Goal: Information Seeking & Learning: Learn about a topic

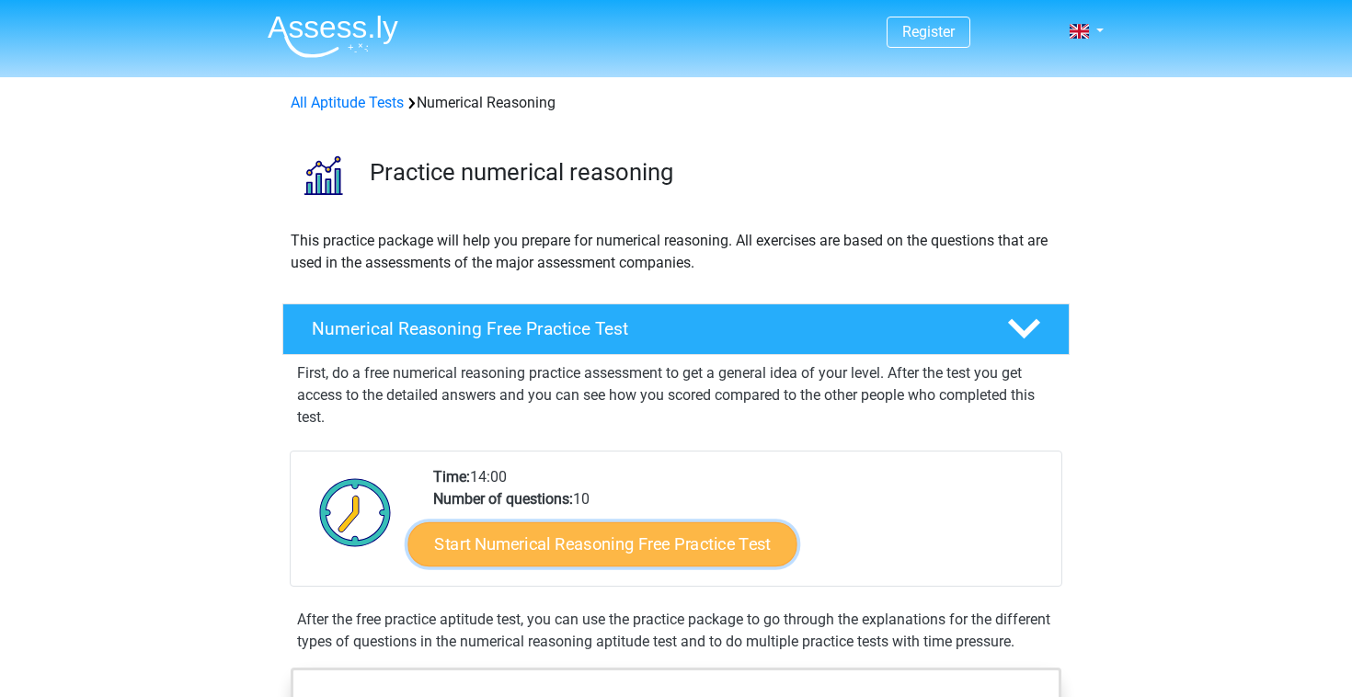
click at [623, 529] on link "Start Numerical Reasoning Free Practice Test" at bounding box center [602, 543] width 389 height 44
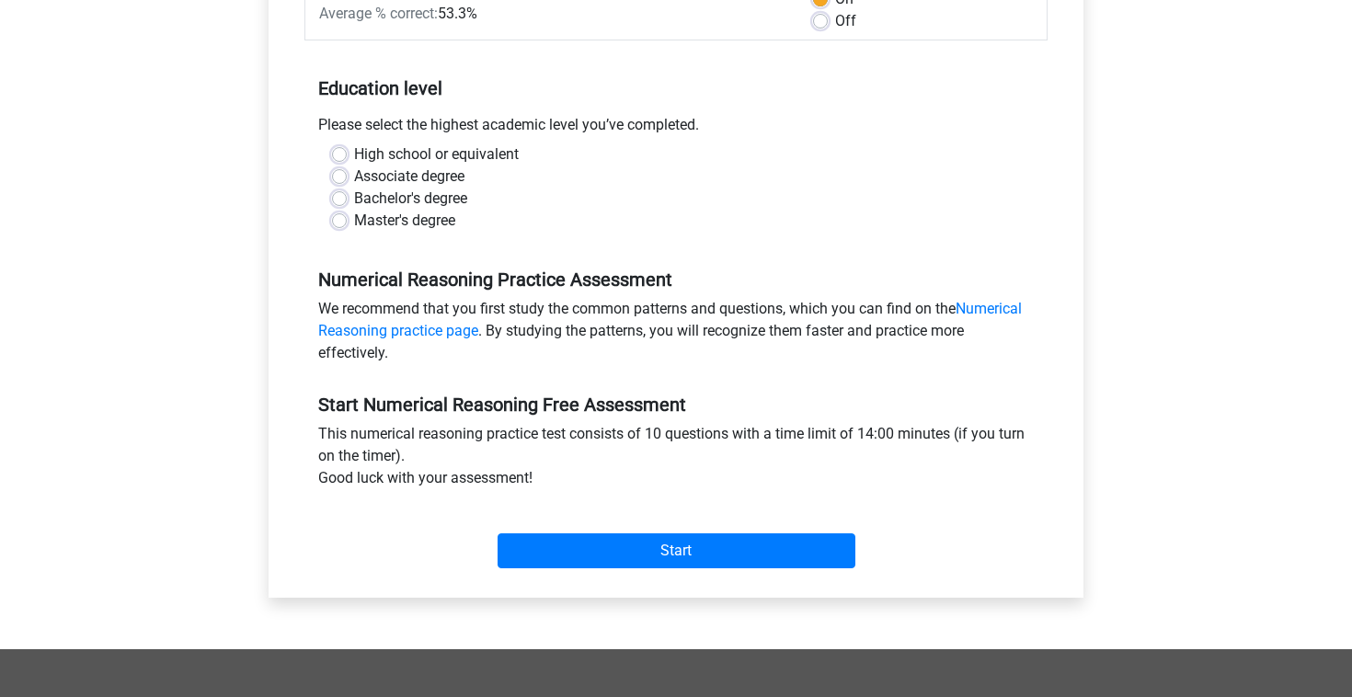
scroll to position [756, 0]
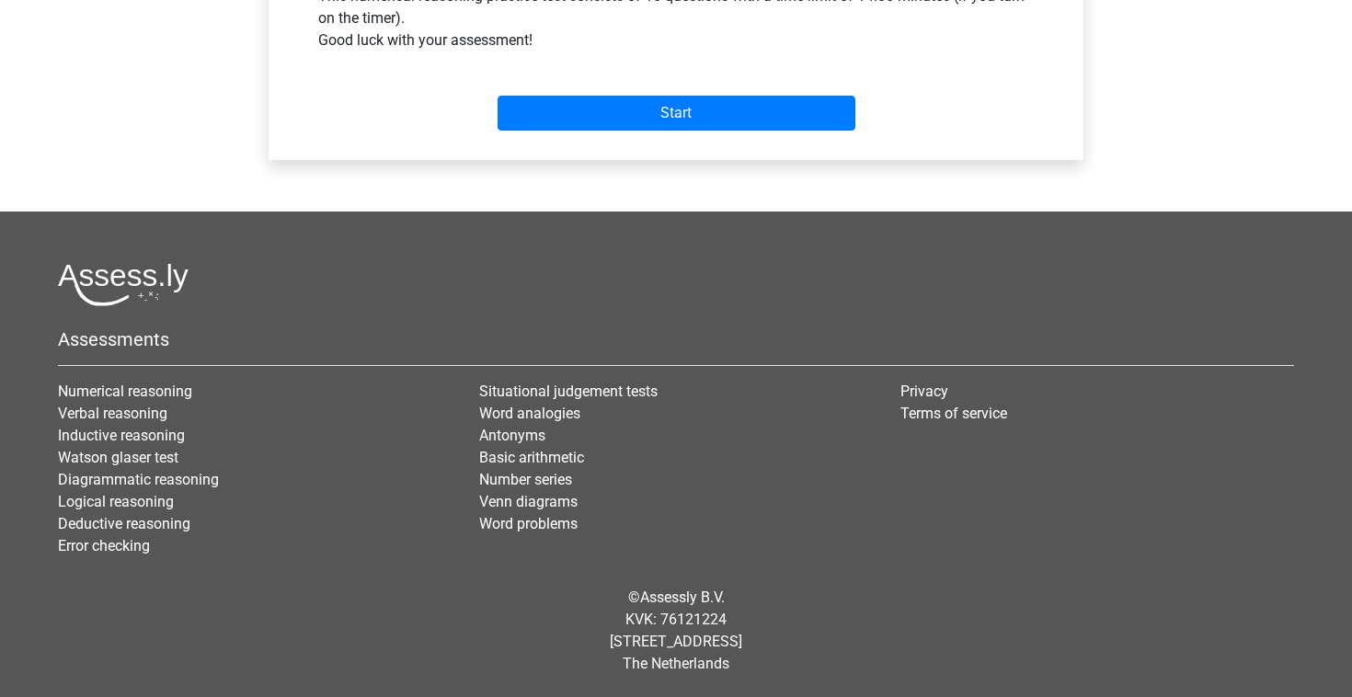
click at [705, 131] on div "Start" at bounding box center [675, 98] width 743 height 79
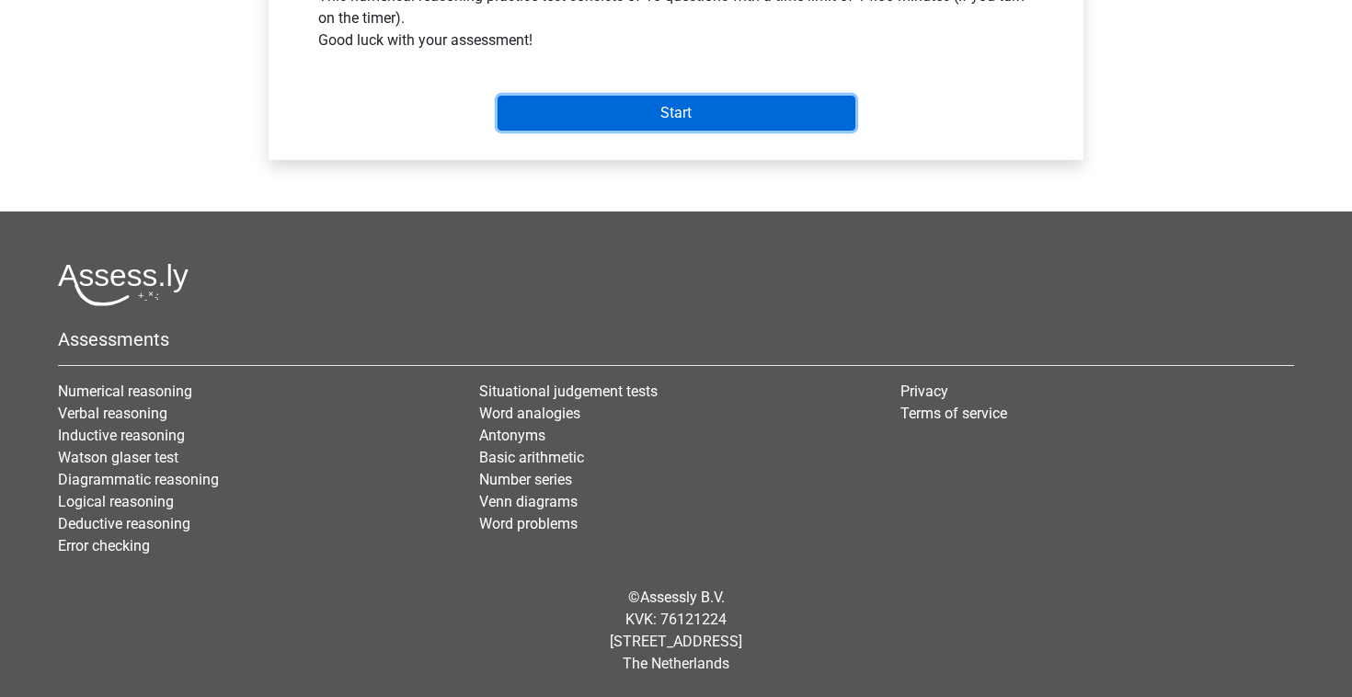
click at [719, 112] on input "Start" at bounding box center [676, 113] width 358 height 35
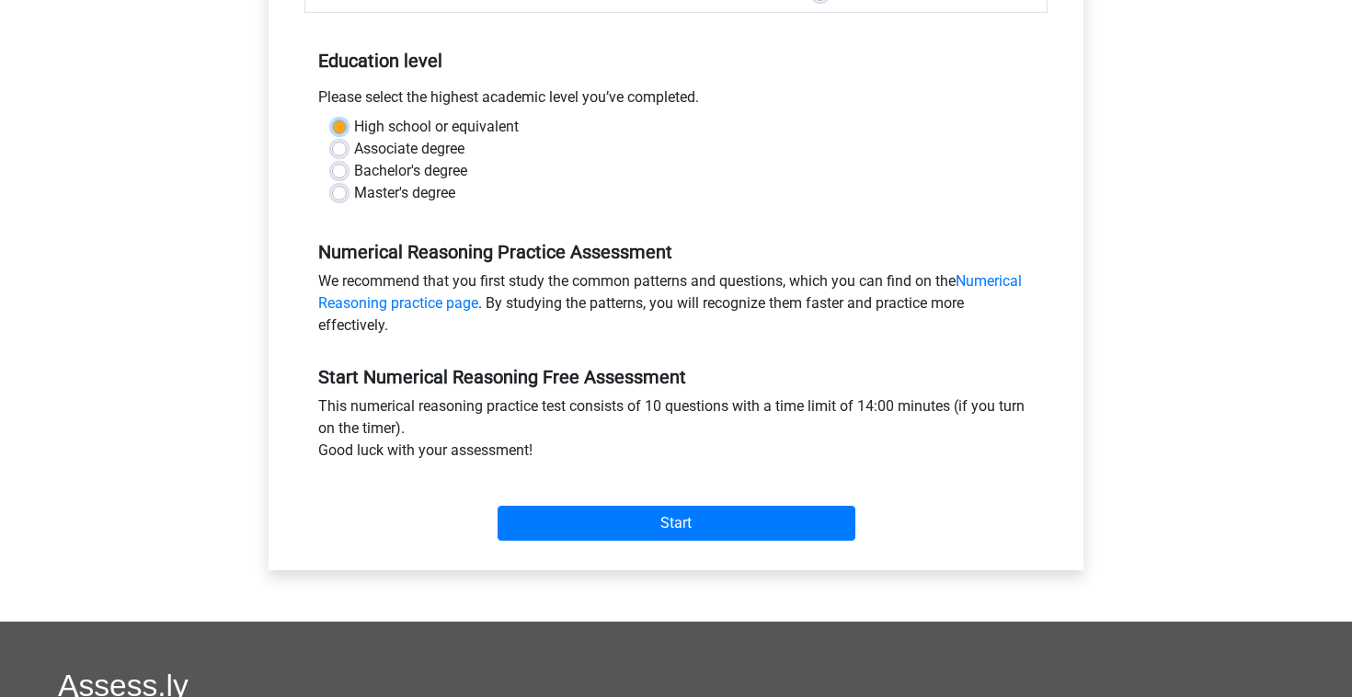
scroll to position [291, 0]
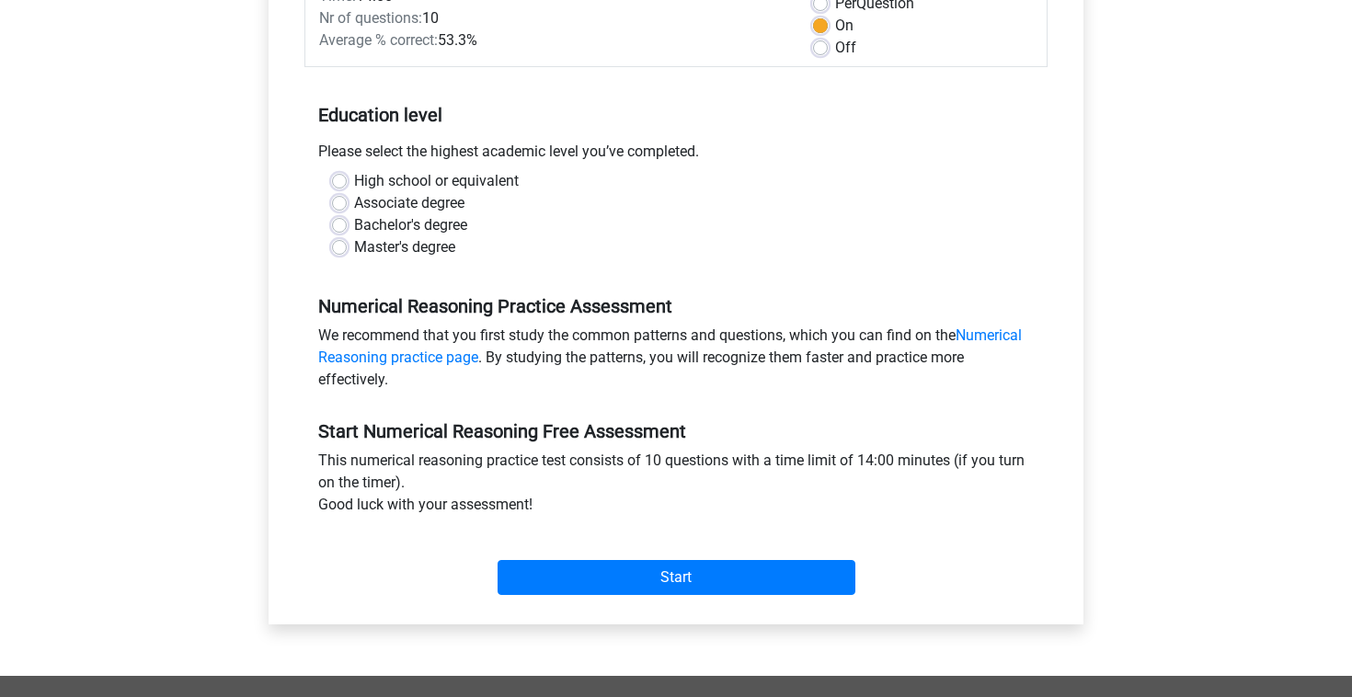
click at [646, 219] on div "Bachelor's degree" at bounding box center [676, 225] width 688 height 22
click at [436, 246] on label "Master's degree" at bounding box center [404, 247] width 101 height 22
click at [347, 246] on input "Master's degree" at bounding box center [339, 245] width 15 height 18
radio input "true"
click at [549, 598] on div "Start" at bounding box center [675, 562] width 743 height 79
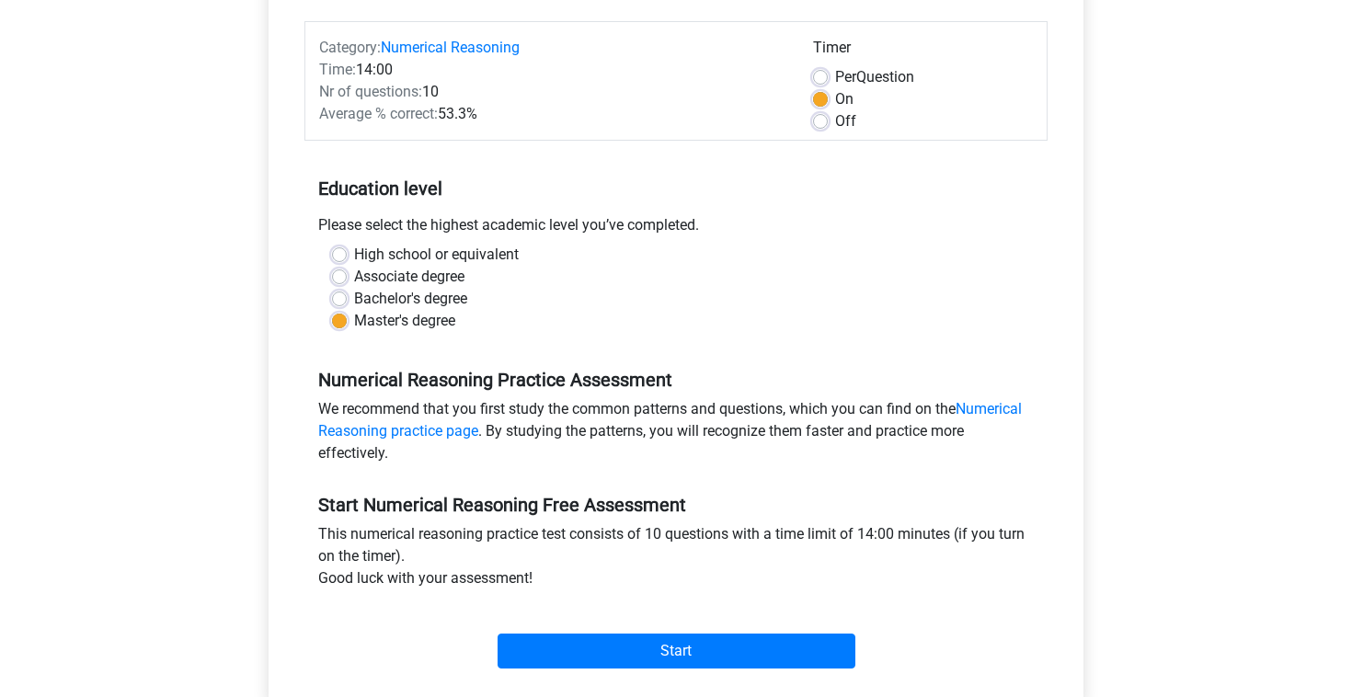
scroll to position [215, 0]
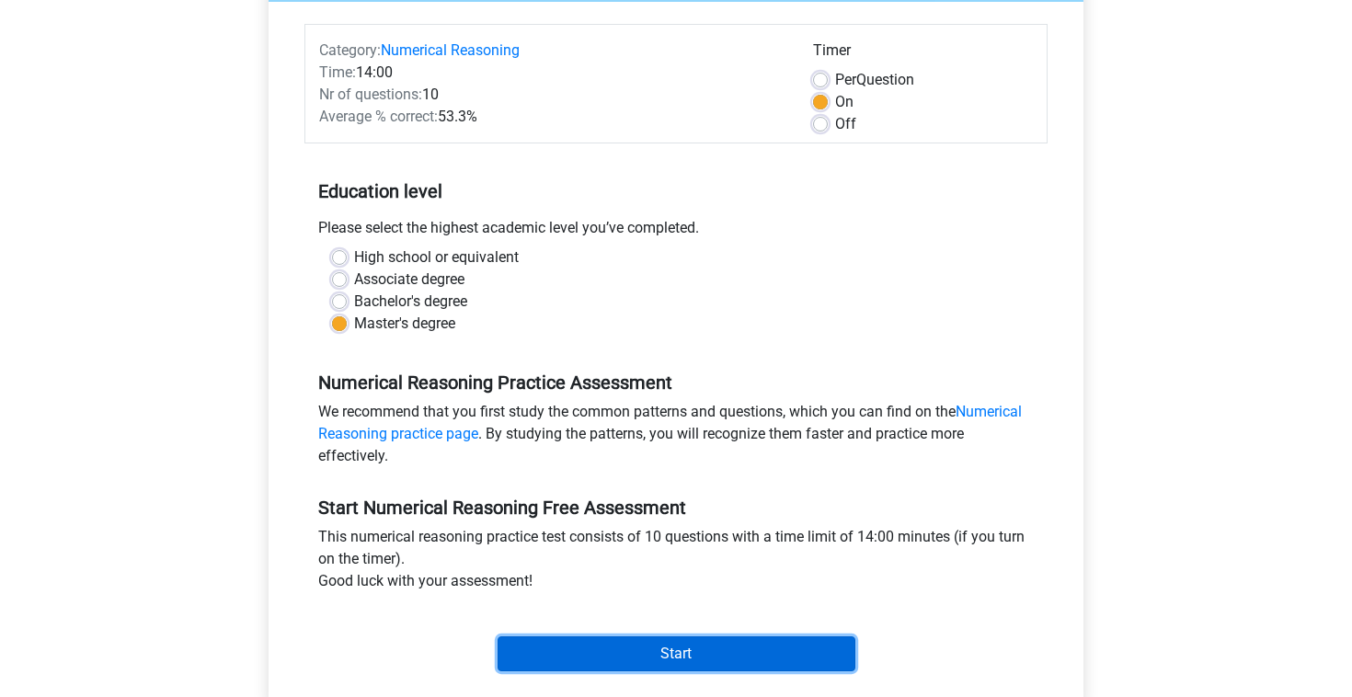
click at [599, 640] on input "Start" at bounding box center [676, 653] width 358 height 35
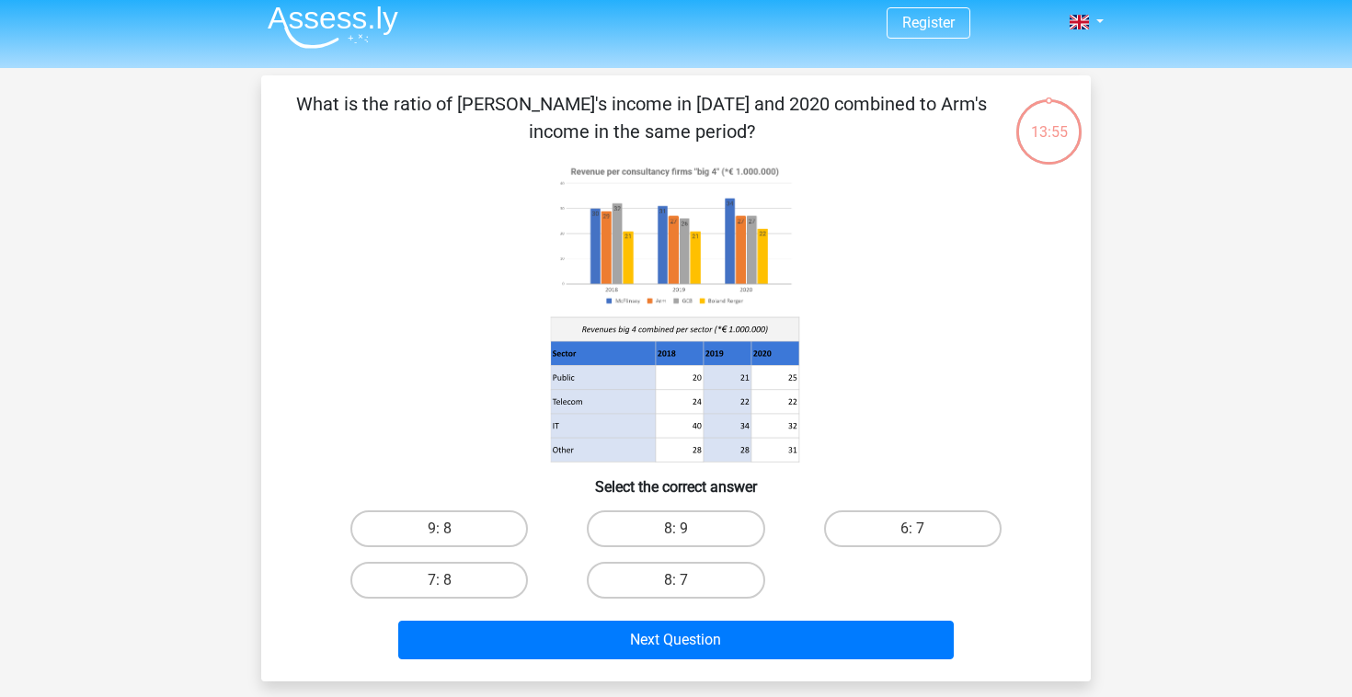
scroll to position [21, 0]
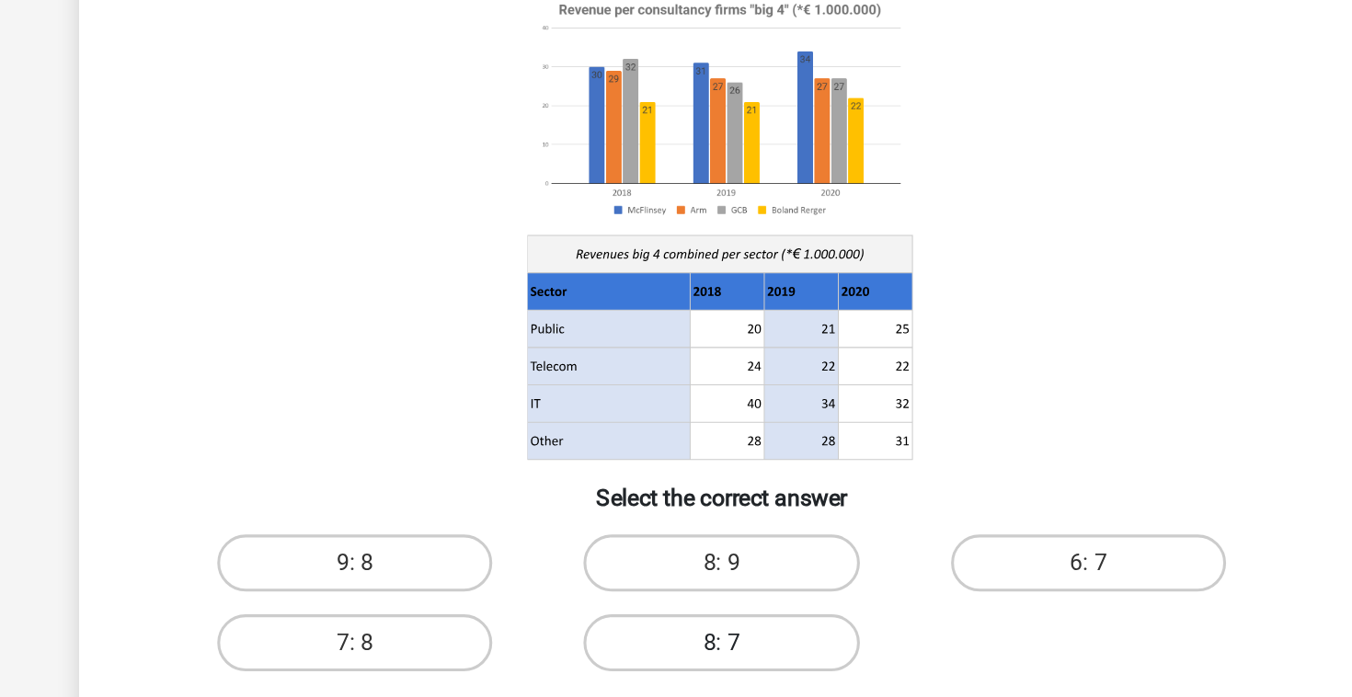
click at [685, 565] on label "8: 7" at bounding box center [675, 568] width 177 height 37
click at [685, 568] on input "8: 7" at bounding box center [682, 574] width 12 height 12
radio input "true"
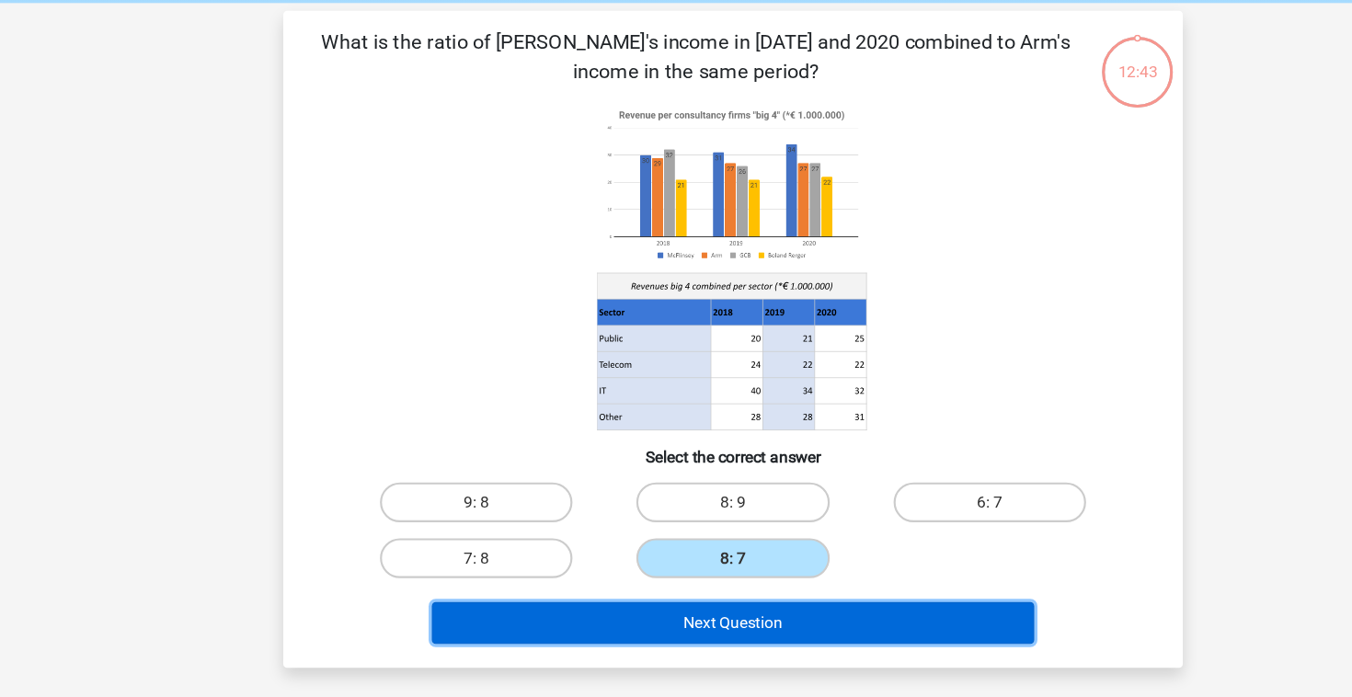
click at [683, 622] on button "Next Question" at bounding box center [676, 628] width 556 height 39
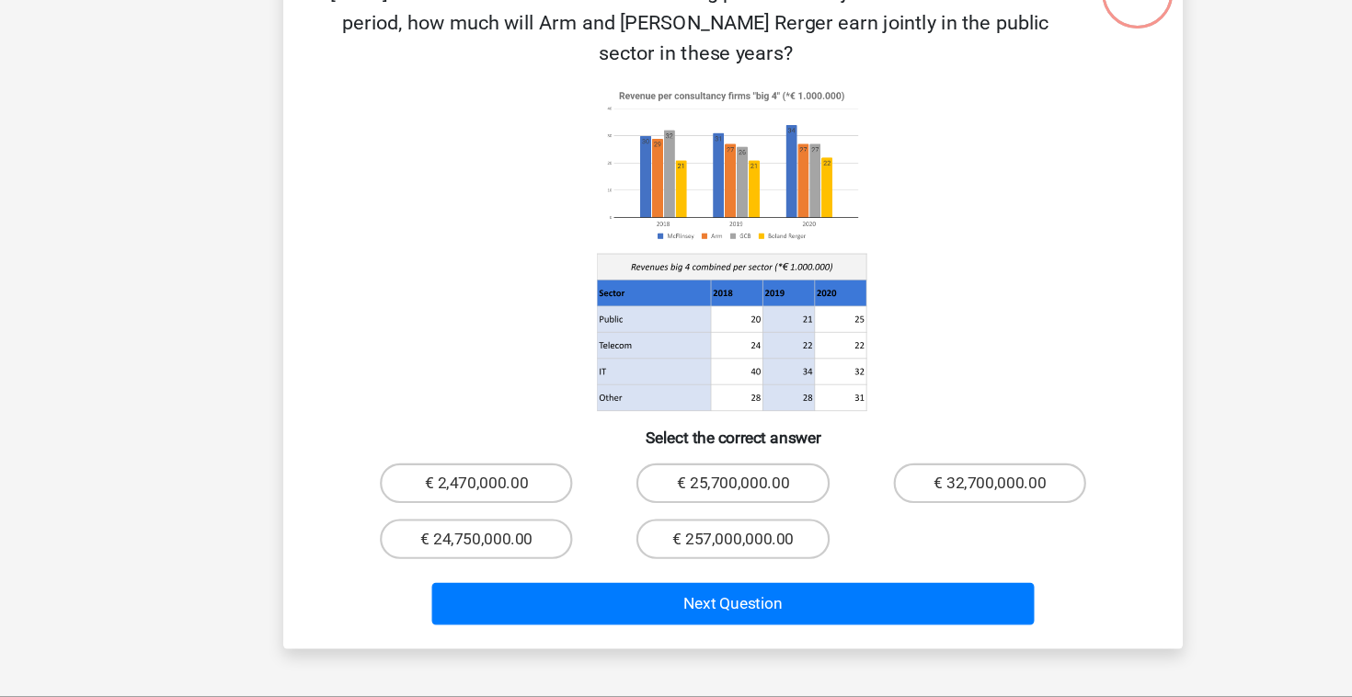
scroll to position [107, 0]
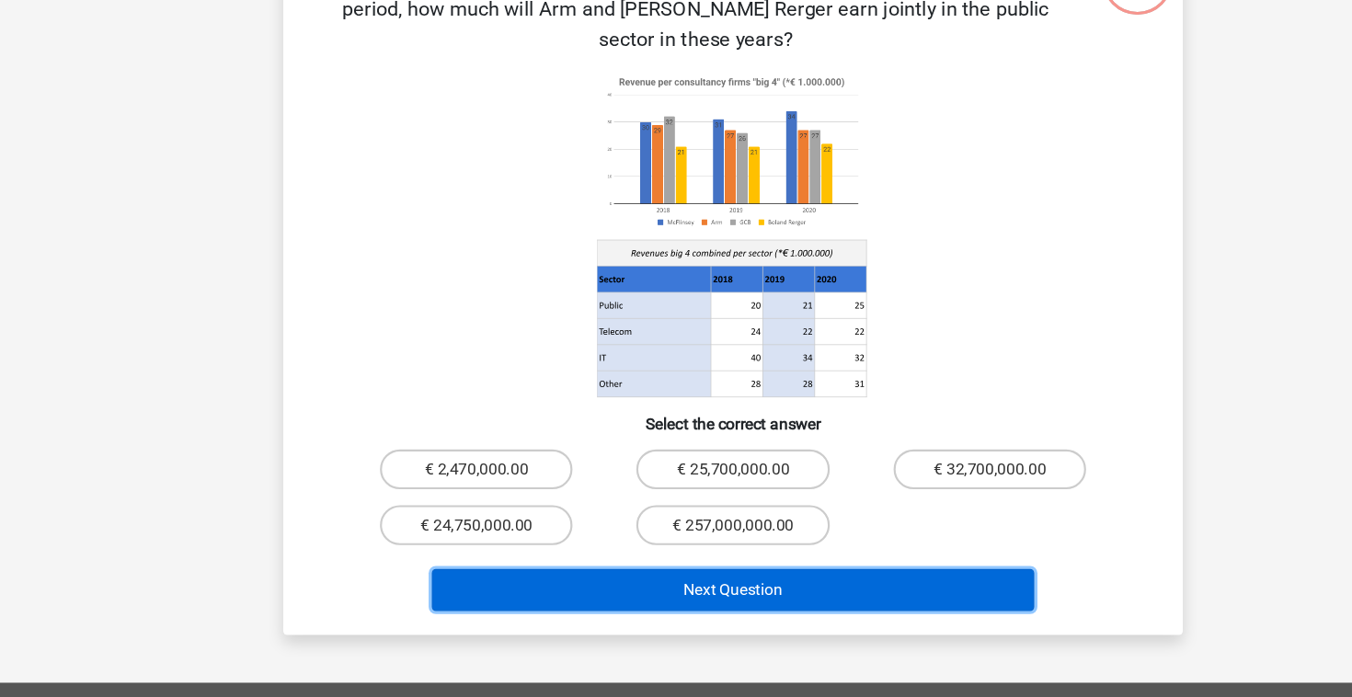
click at [654, 578] on button "Next Question" at bounding box center [676, 597] width 556 height 39
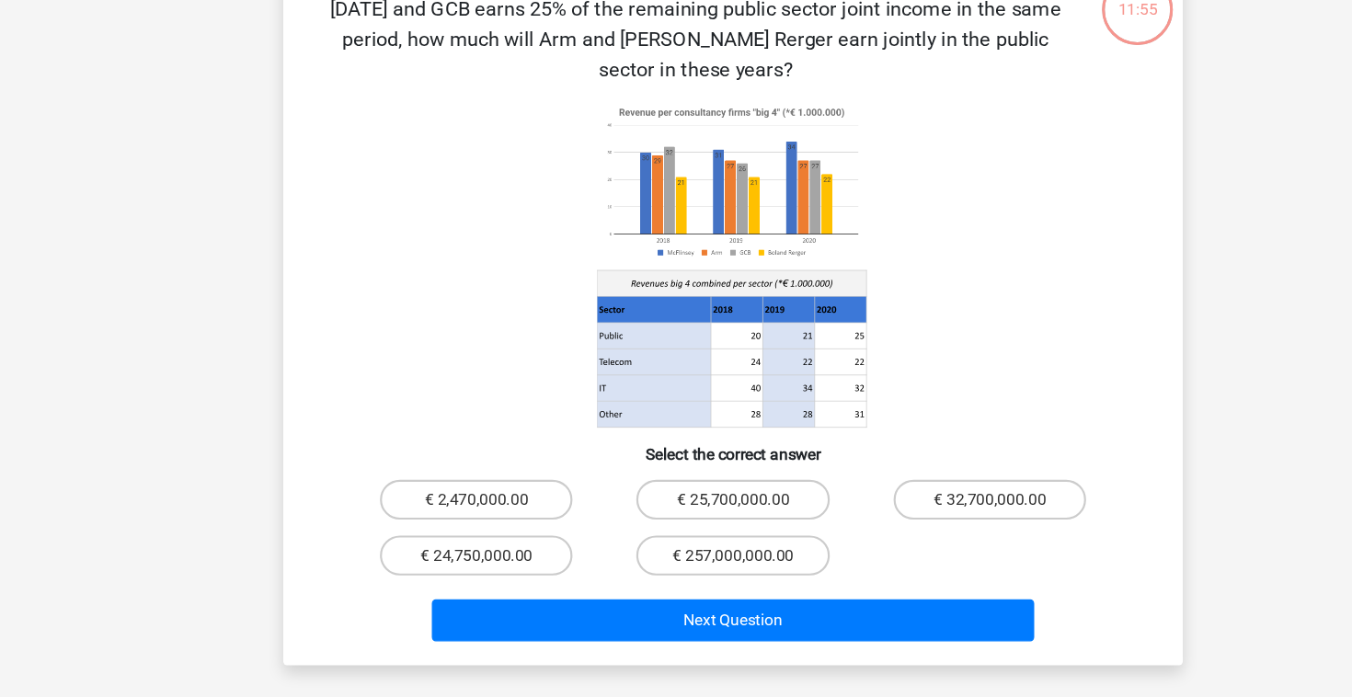
scroll to position [79, 0]
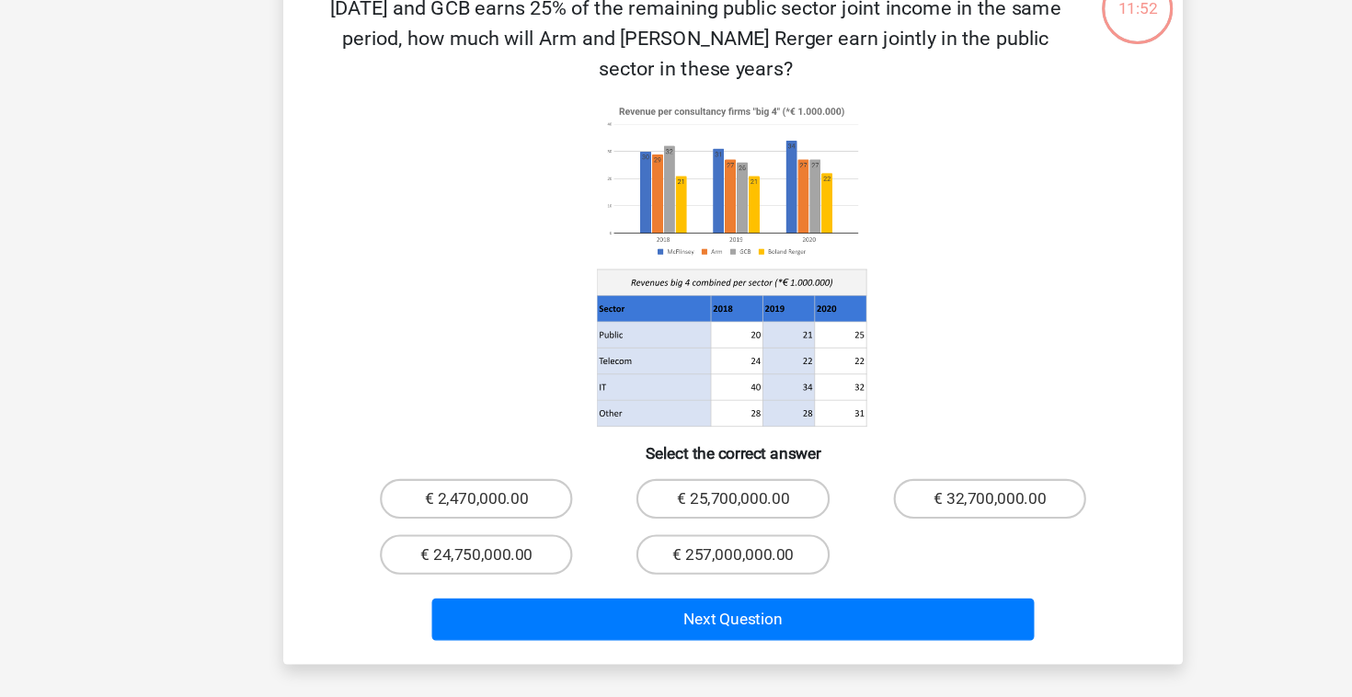
click at [928, 356] on icon at bounding box center [675, 296] width 741 height 303
click at [428, 547] on label "€ 24,750,000.00" at bounding box center [438, 565] width 177 height 37
click at [440, 566] on input "€ 24,750,000.00" at bounding box center [446, 572] width 12 height 12
radio input "true"
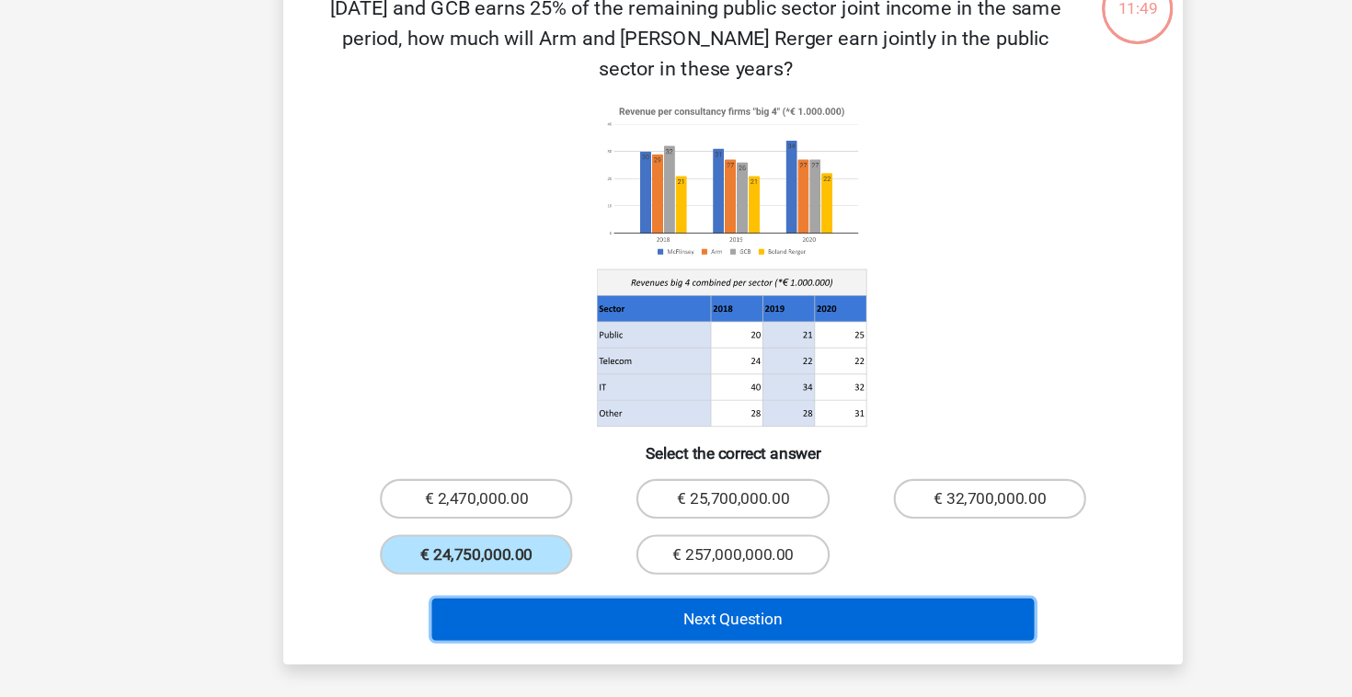
click at [512, 606] on button "Next Question" at bounding box center [676, 625] width 556 height 39
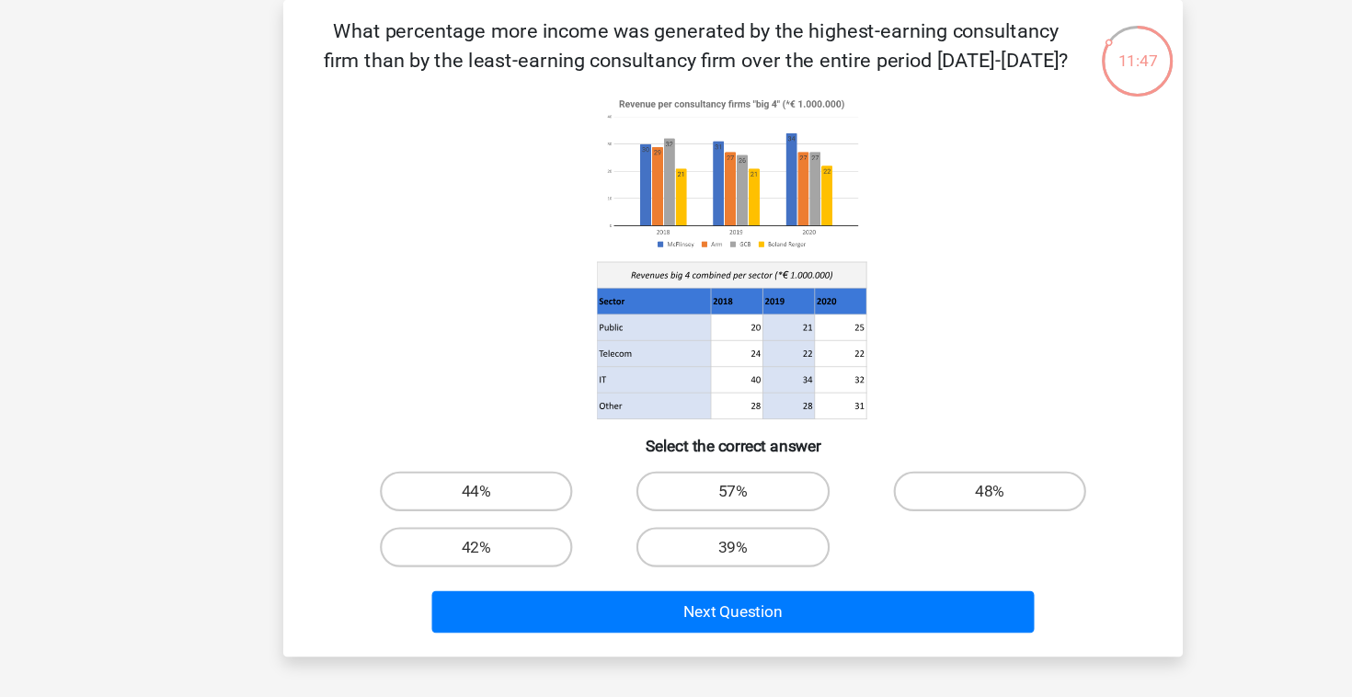
scroll to position [0, 0]
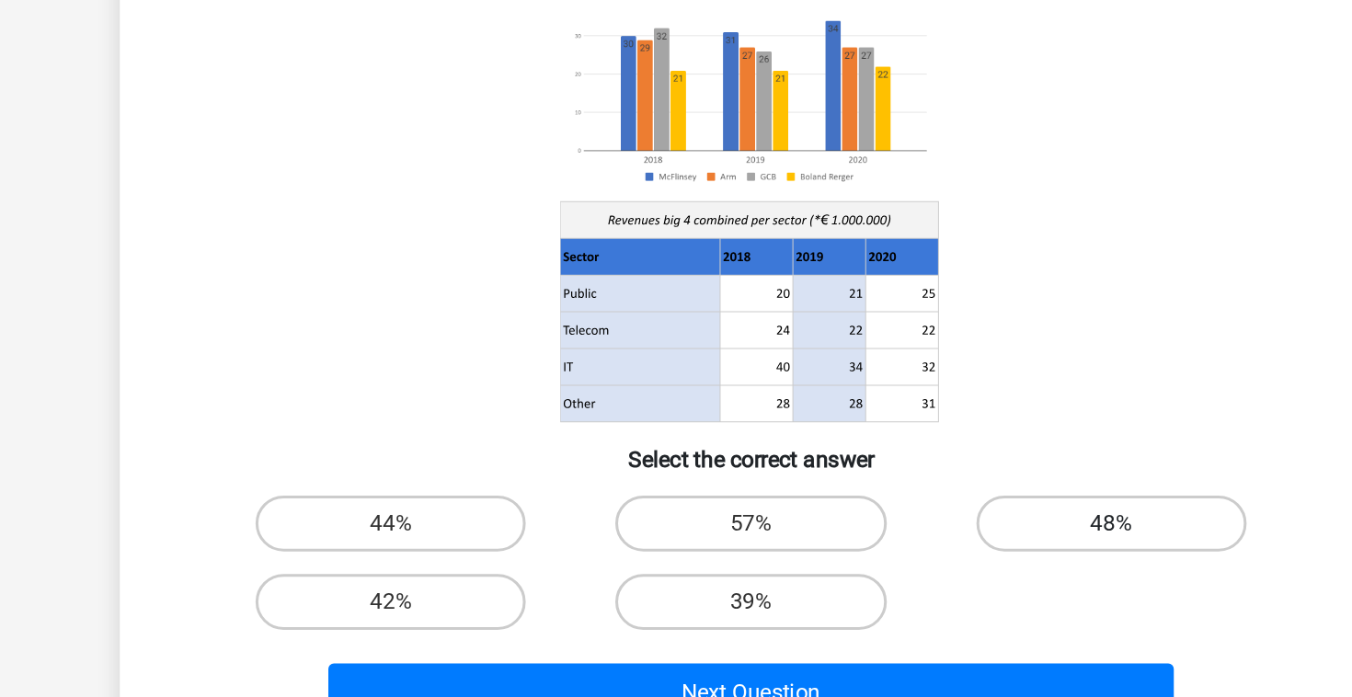
click at [902, 543] on label "48%" at bounding box center [912, 538] width 177 height 37
click at [912, 543] on input "48%" at bounding box center [918, 544] width 12 height 12
radio input "true"
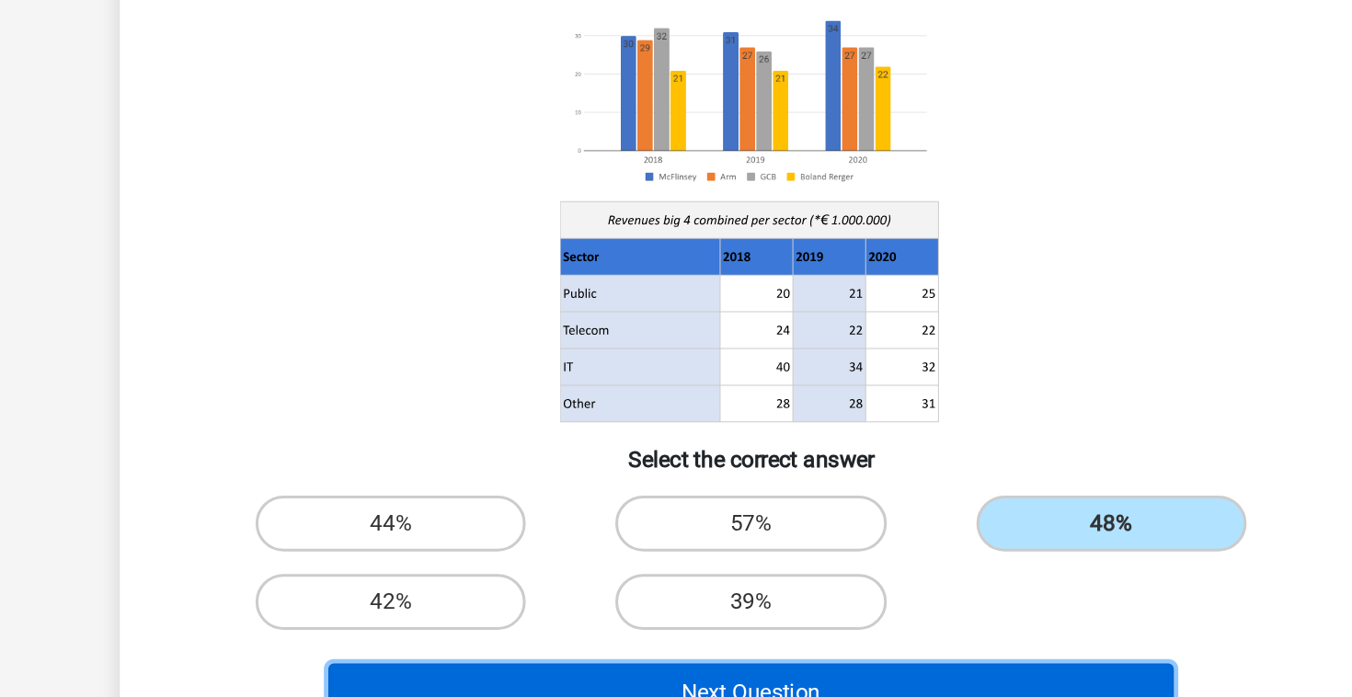
click at [714, 636] on button "Next Question" at bounding box center [676, 649] width 556 height 39
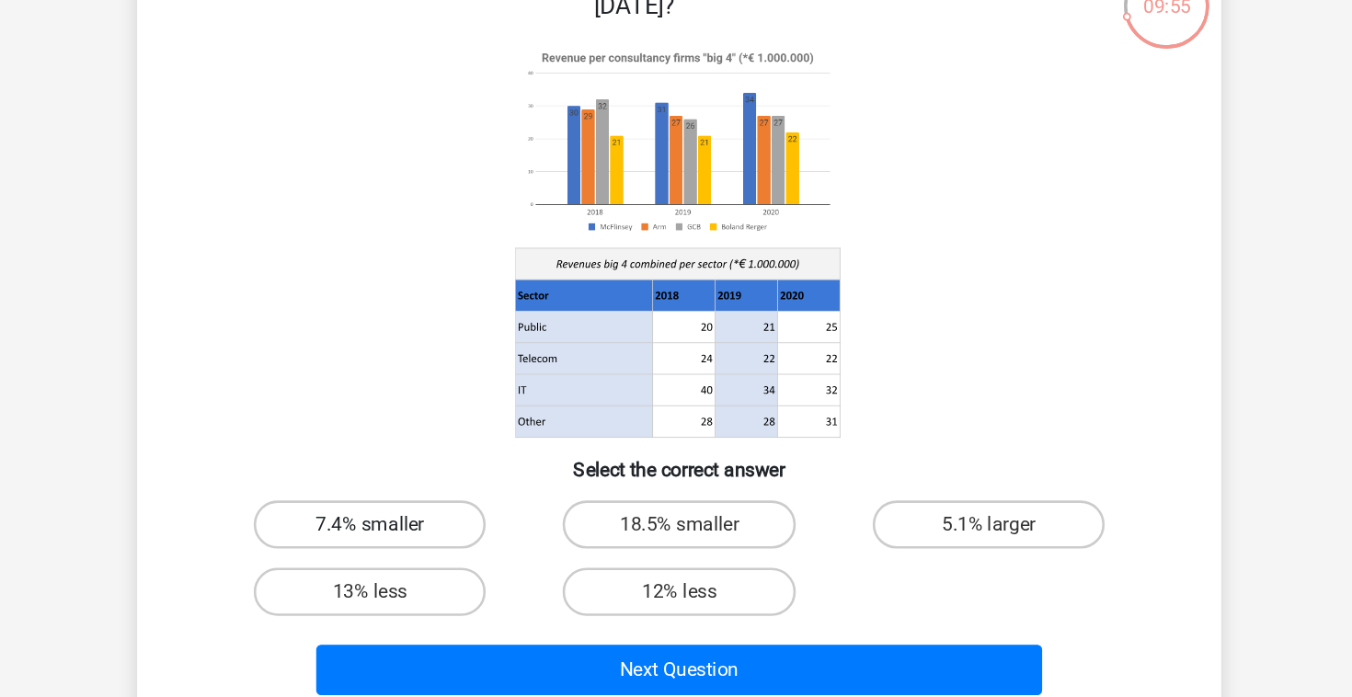
click at [431, 524] on label "7.4% smaller" at bounding box center [438, 538] width 177 height 37
click at [440, 538] on input "7.4% smaller" at bounding box center [446, 544] width 12 height 12
radio input "true"
click at [865, 530] on label "5.1% larger" at bounding box center [912, 538] width 177 height 37
click at [912, 538] on input "5.1% larger" at bounding box center [918, 544] width 12 height 12
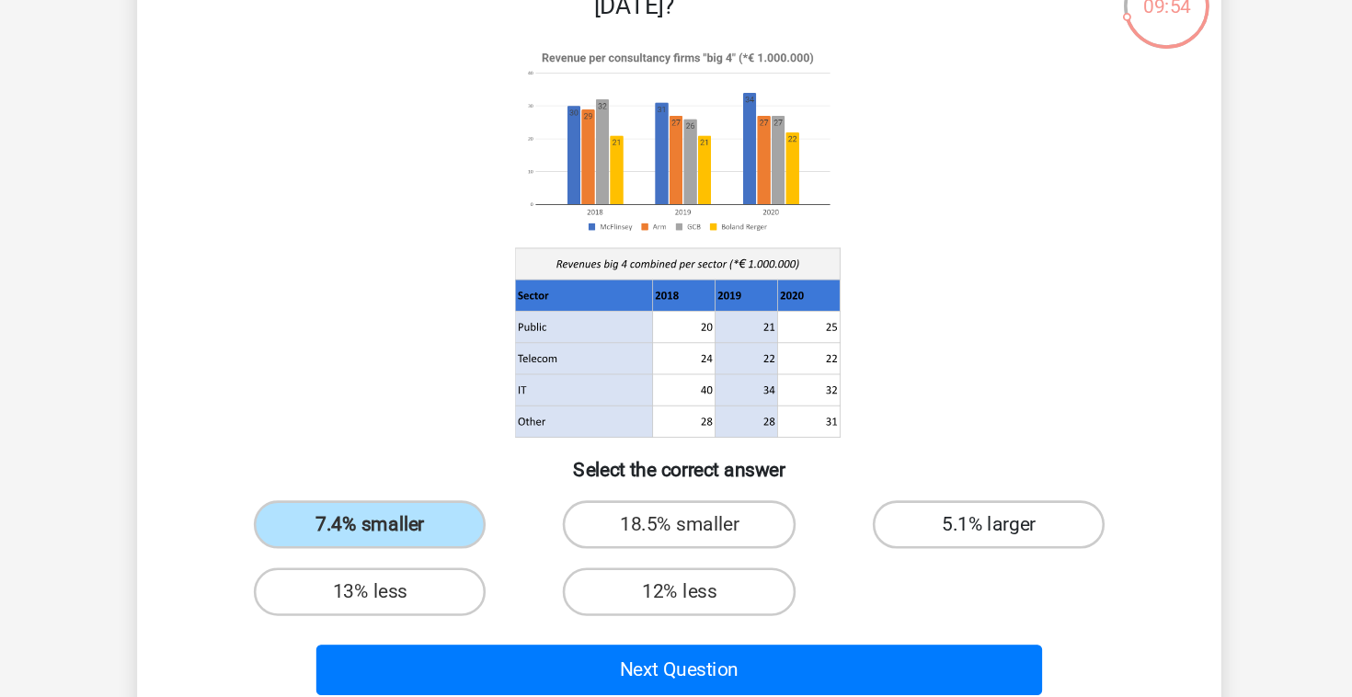
radio input "true"
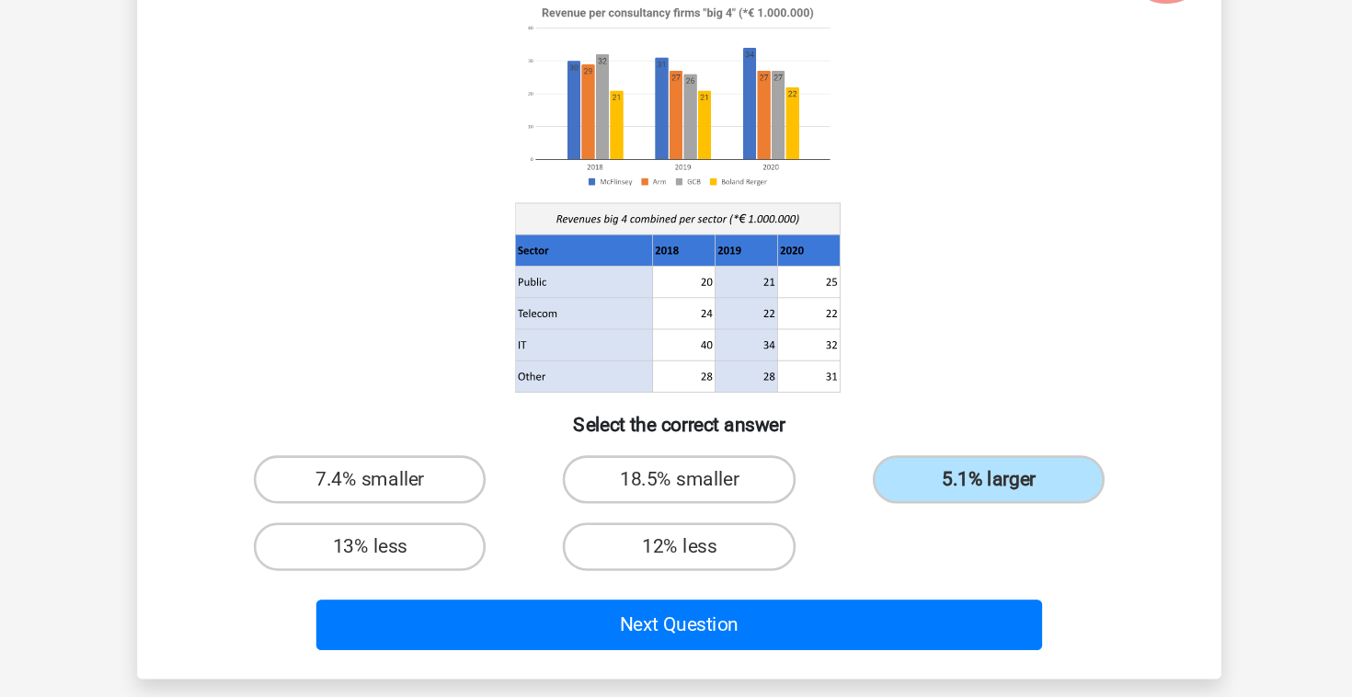
scroll to position [6, 0]
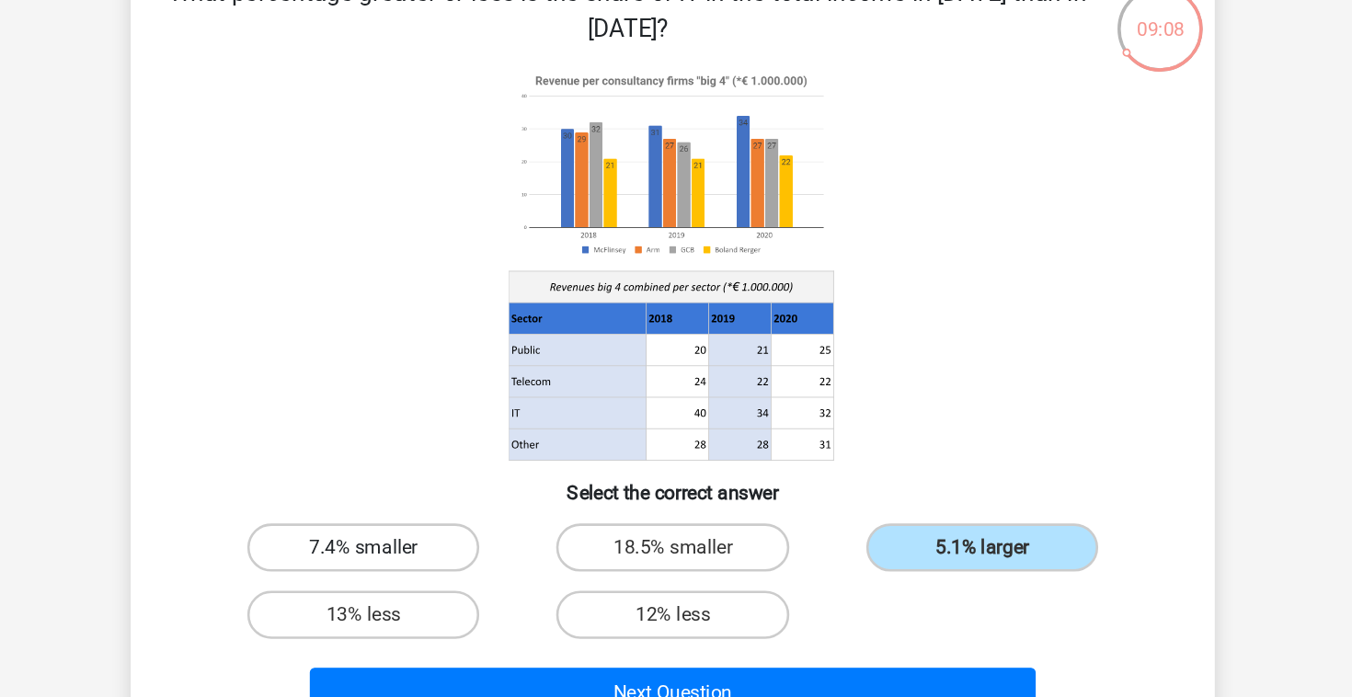
click at [420, 537] on label "7.4% smaller" at bounding box center [438, 531] width 177 height 37
click at [440, 537] on input "7.4% smaller" at bounding box center [446, 538] width 12 height 12
radio input "true"
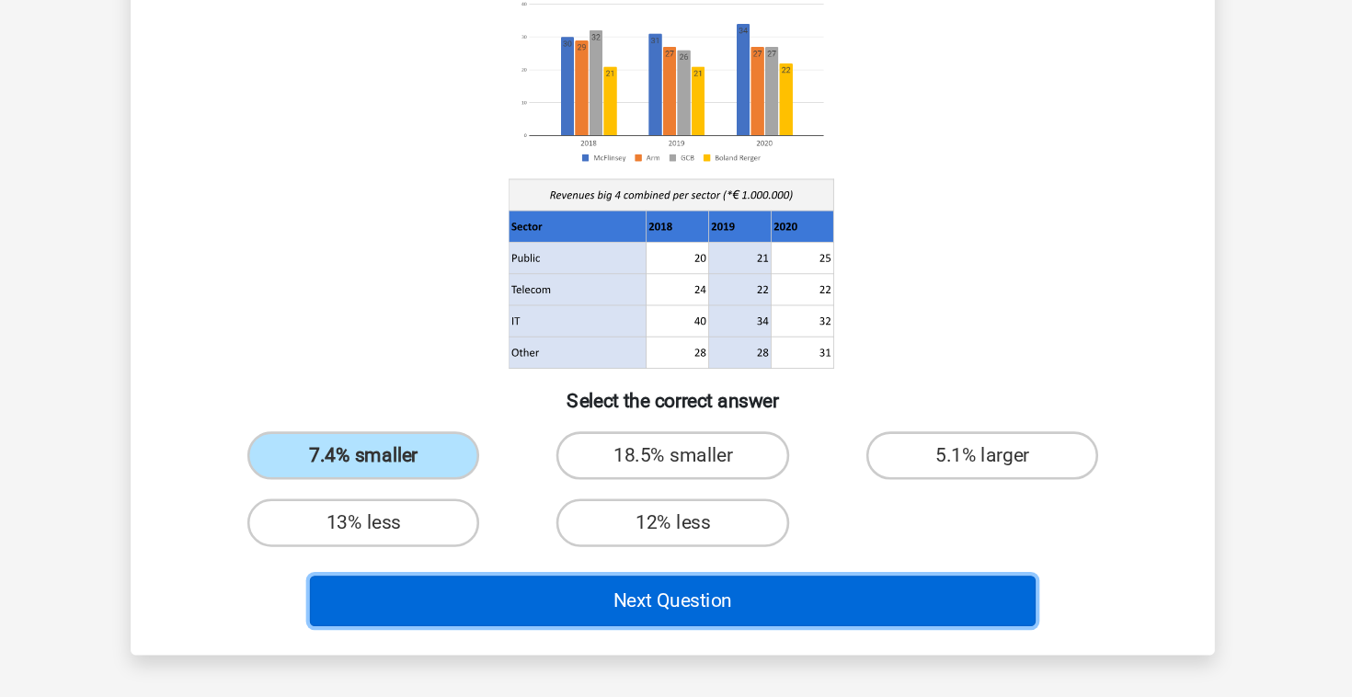
click at [587, 632] on button "Next Question" at bounding box center [676, 623] width 556 height 39
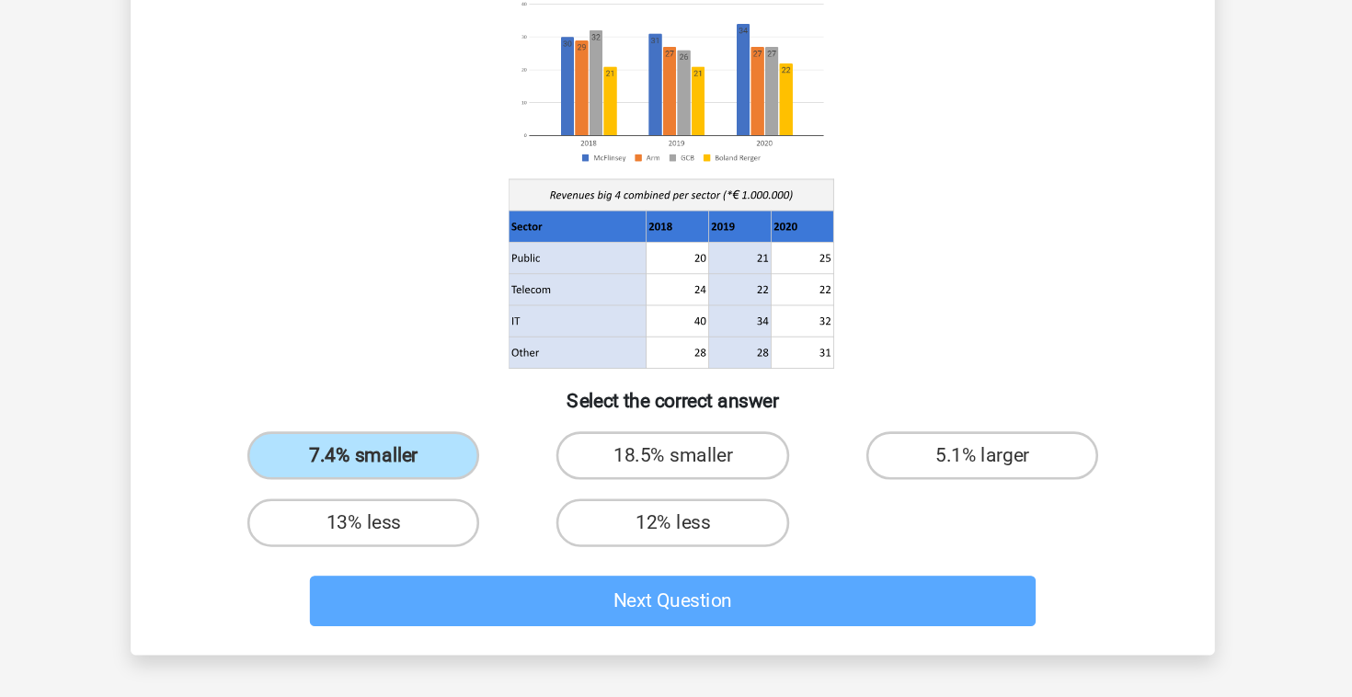
scroll to position [25, 0]
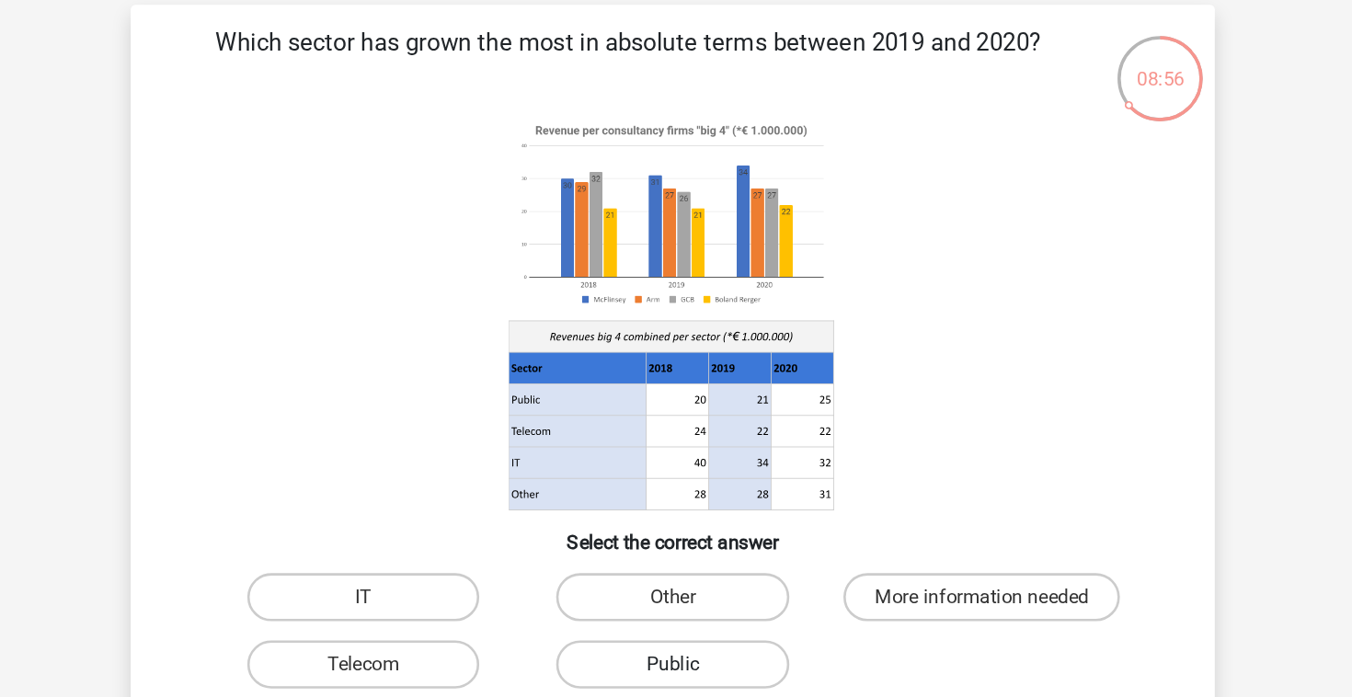
click at [713, 558] on label "Public" at bounding box center [675, 564] width 177 height 37
click at [688, 565] on input "Public" at bounding box center [682, 571] width 12 height 12
radio input "true"
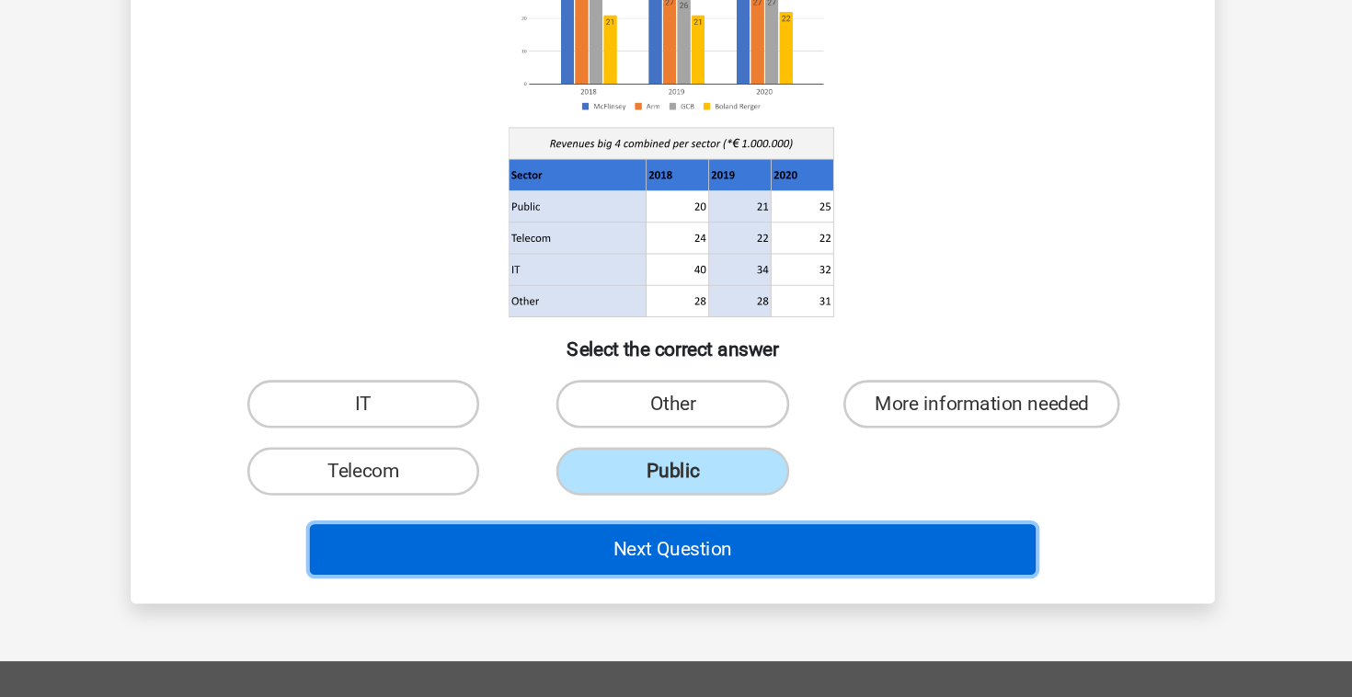
click at [800, 583] on button "Next Question" at bounding box center [676, 584] width 556 height 39
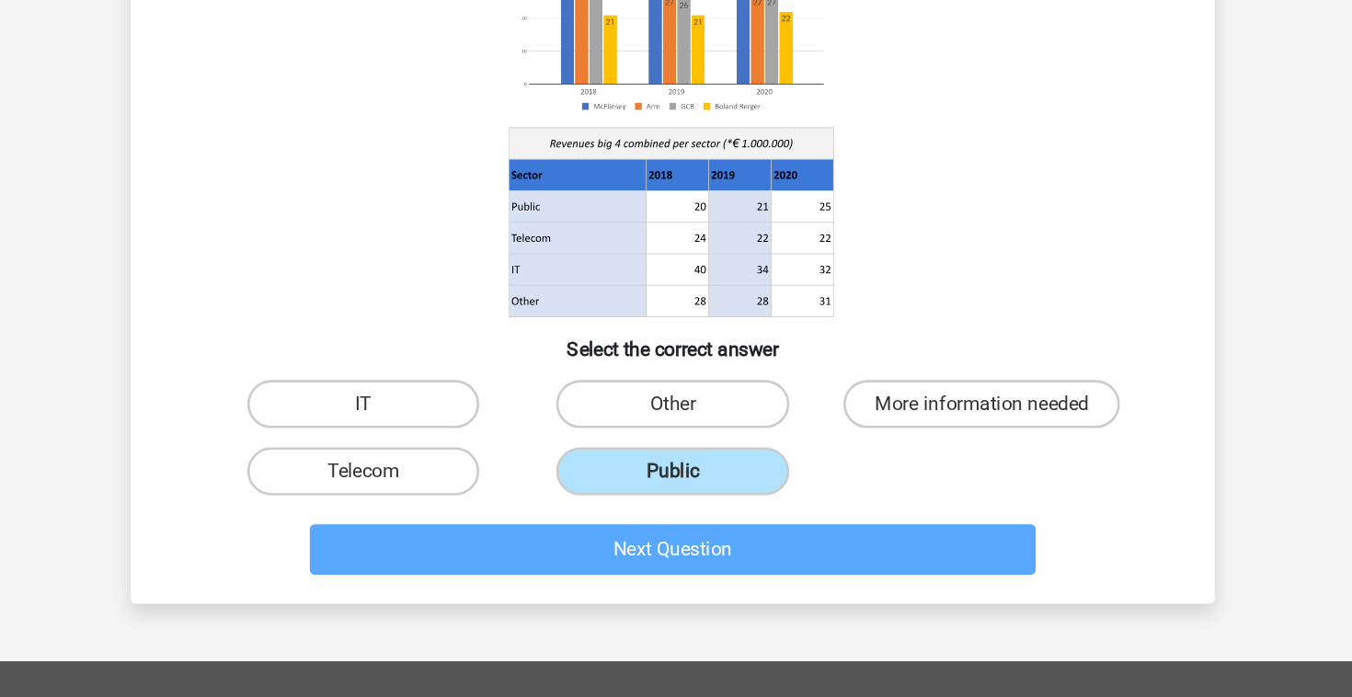
scroll to position [64, 0]
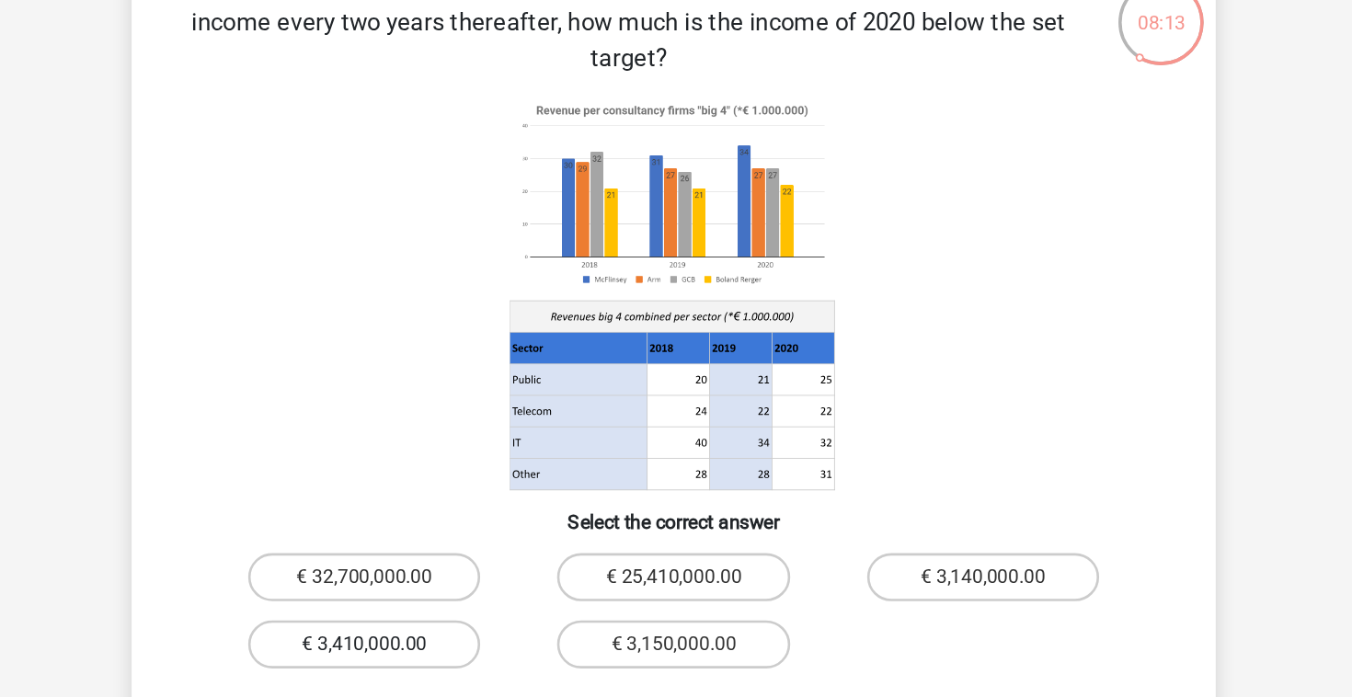
click at [455, 534] on label "€ 3,410,000.00" at bounding box center [438, 552] width 177 height 37
click at [452, 553] on input "€ 3,410,000.00" at bounding box center [446, 559] width 12 height 12
radio input "true"
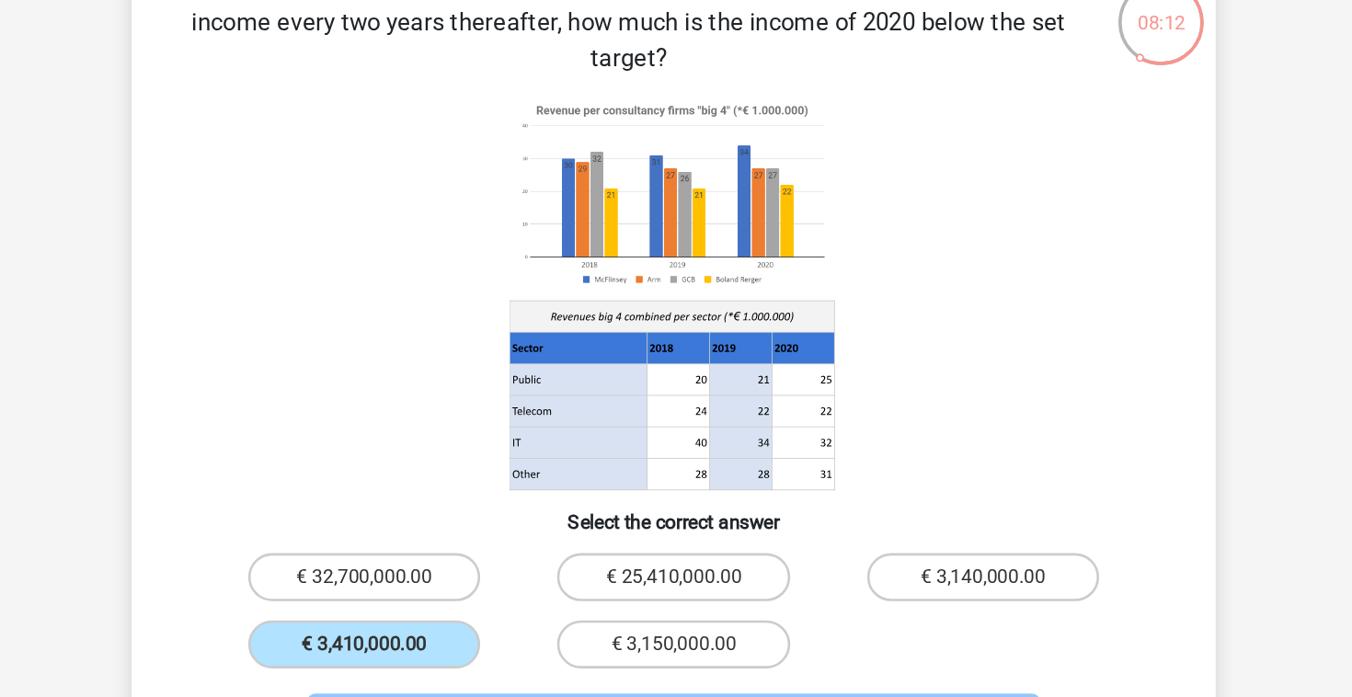
click at [497, 593] on button "Next Question" at bounding box center [676, 612] width 556 height 39
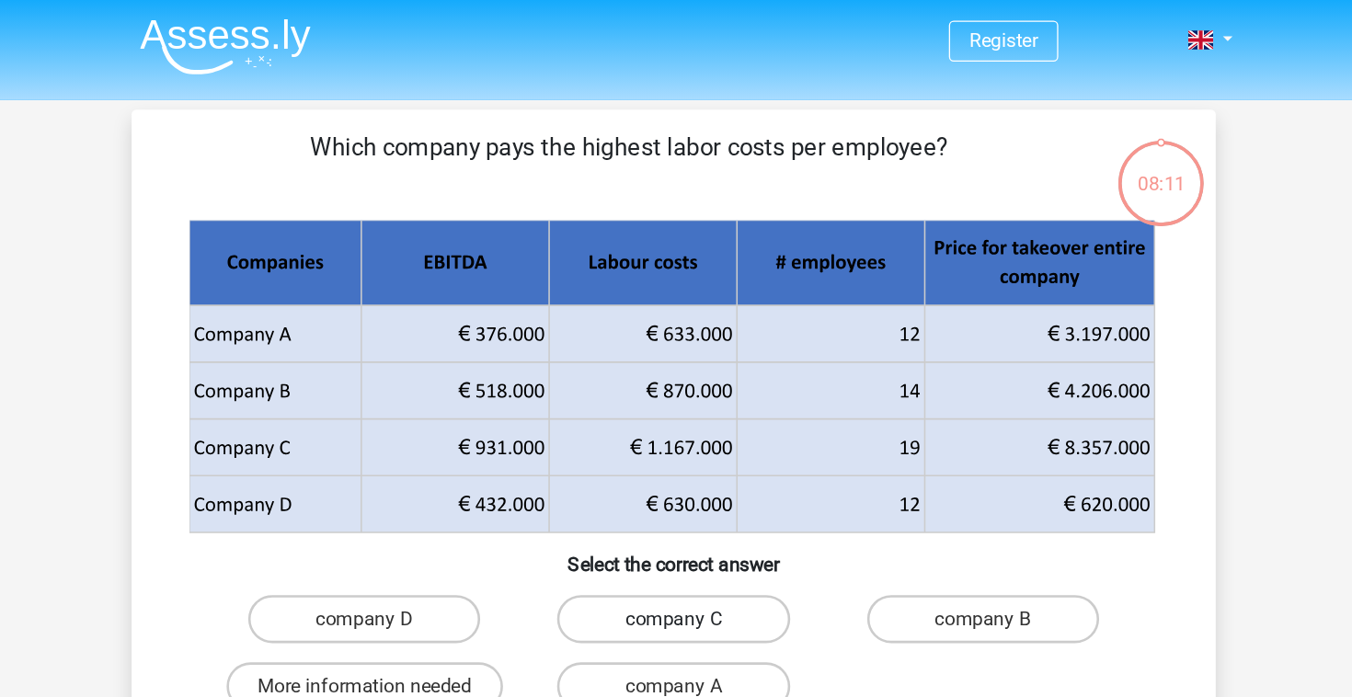
scroll to position [0, 0]
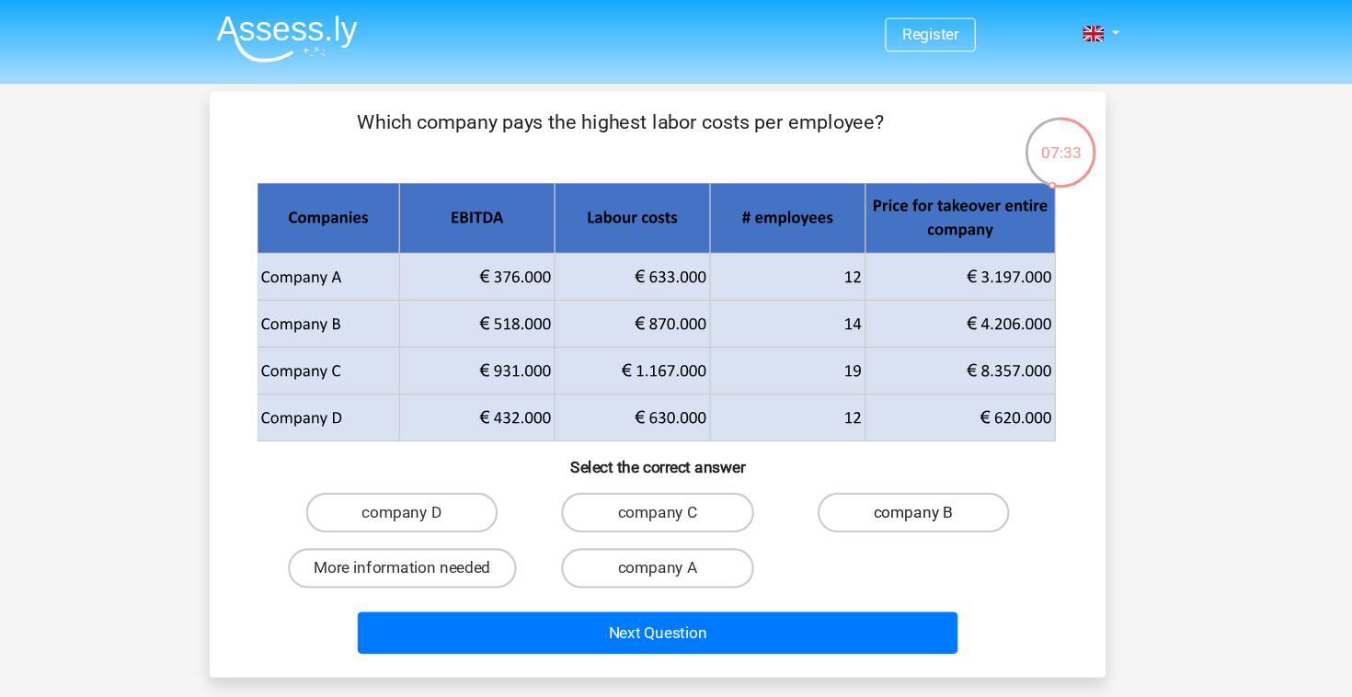
click at [884, 464] on label "company B" at bounding box center [912, 474] width 177 height 37
click at [912, 474] on input "company B" at bounding box center [918, 480] width 12 height 12
radio input "true"
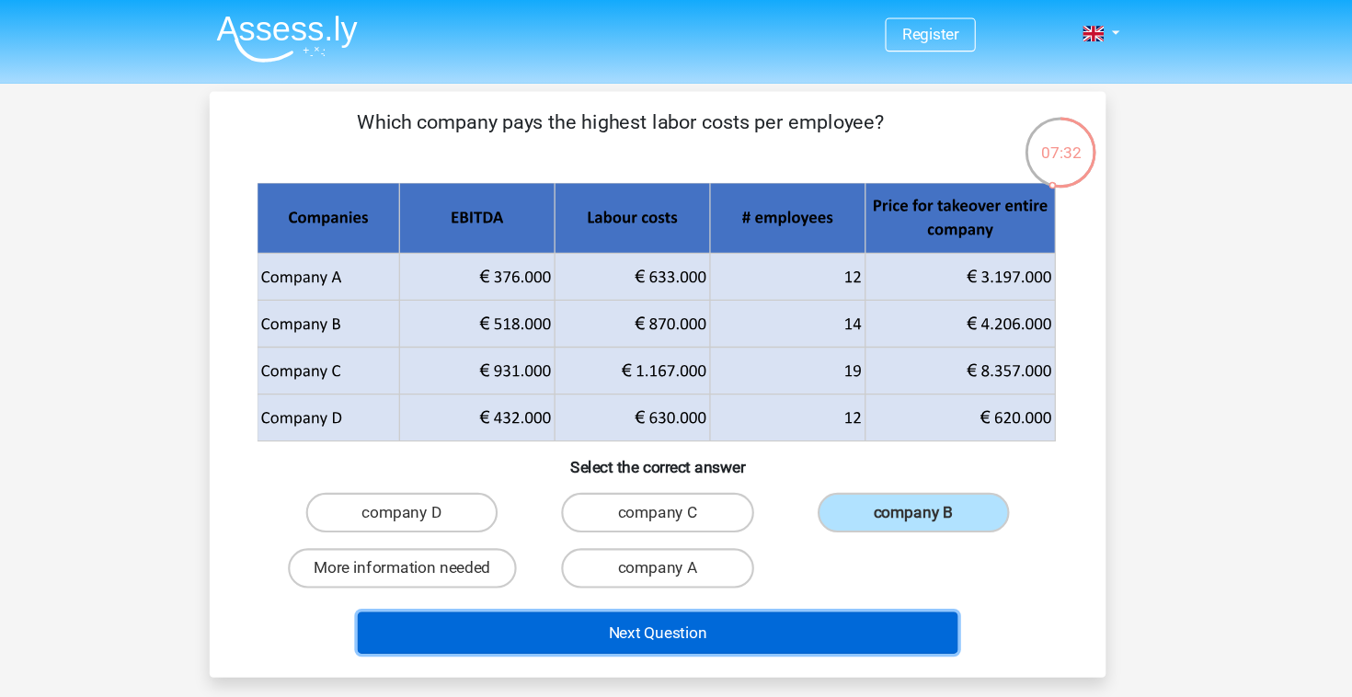
click at [664, 589] on button "Next Question" at bounding box center [676, 585] width 556 height 39
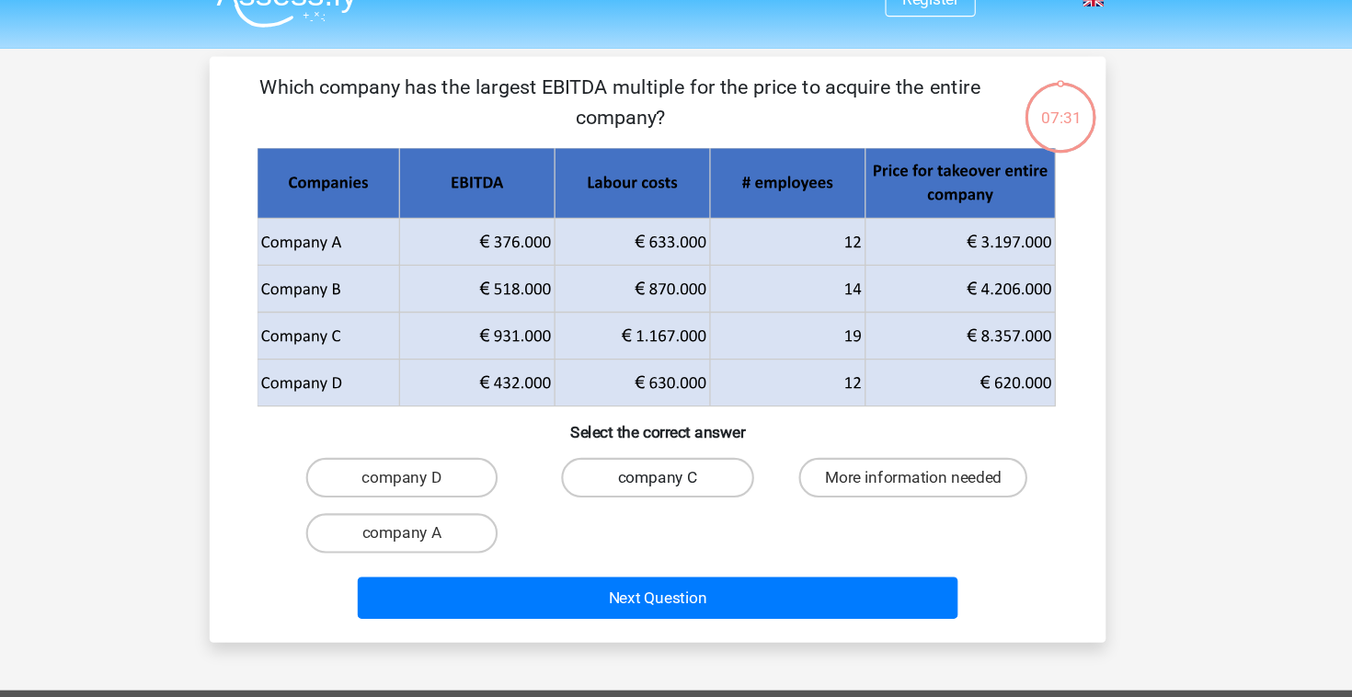
scroll to position [30, 0]
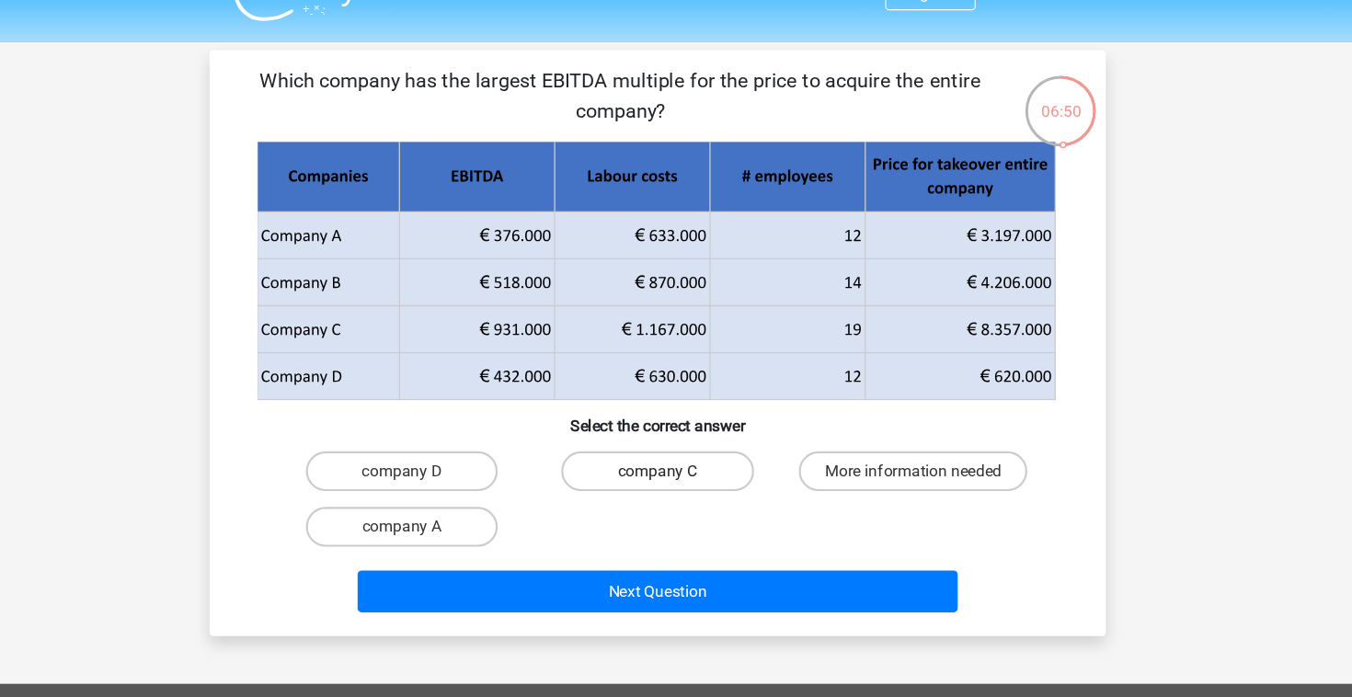
click at [648, 457] on label "company C" at bounding box center [675, 444] width 177 height 37
click at [676, 456] on input "company C" at bounding box center [682, 450] width 12 height 12
radio input "true"
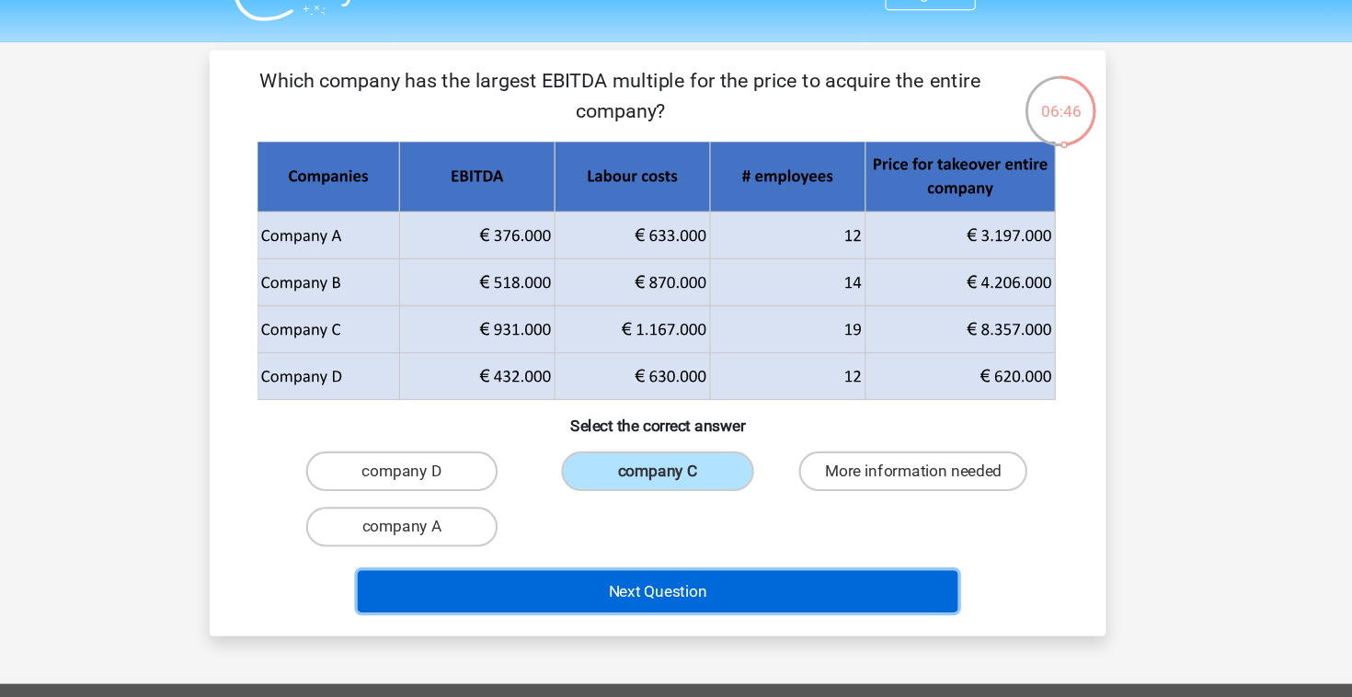
click at [813, 564] on button "Next Question" at bounding box center [676, 555] width 556 height 39
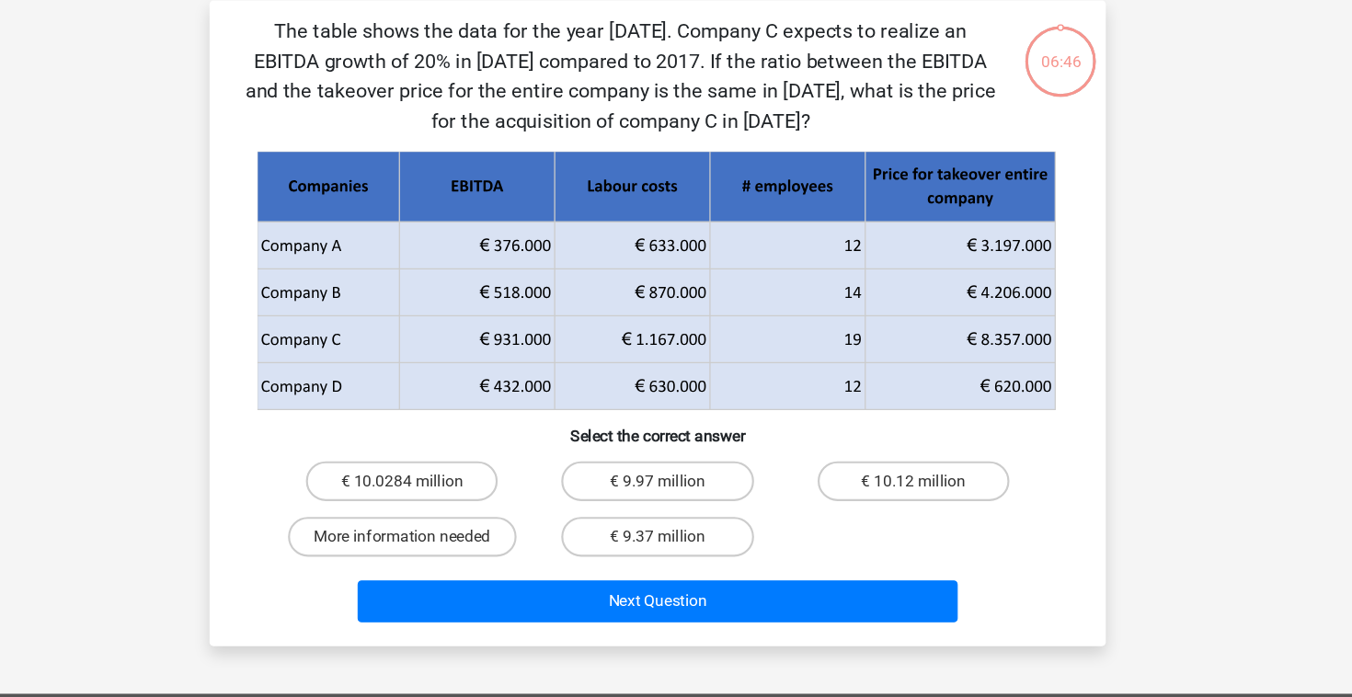
scroll to position [32, 0]
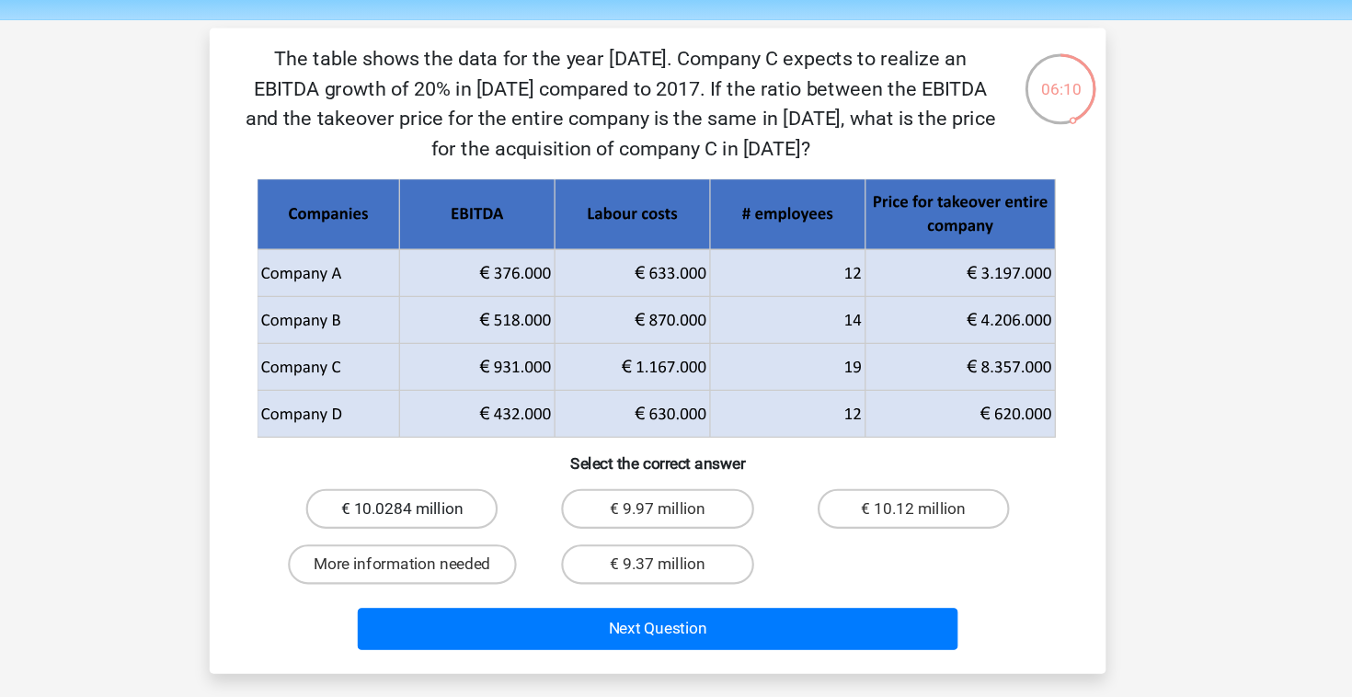
click at [475, 487] on label "€ 10.0284 million" at bounding box center [438, 497] width 177 height 37
click at [452, 497] on input "€ 10.0284 million" at bounding box center [446, 503] width 12 height 12
radio input "true"
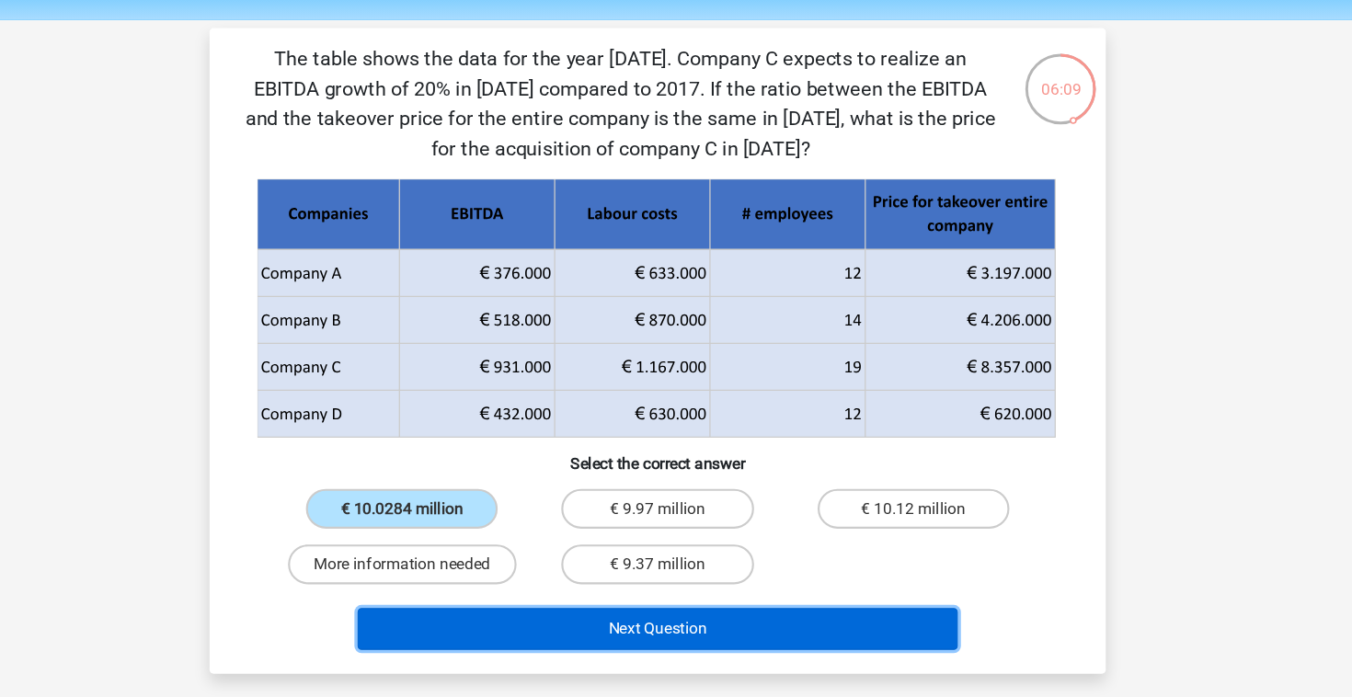
click at [543, 613] on button "Next Question" at bounding box center [676, 608] width 556 height 39
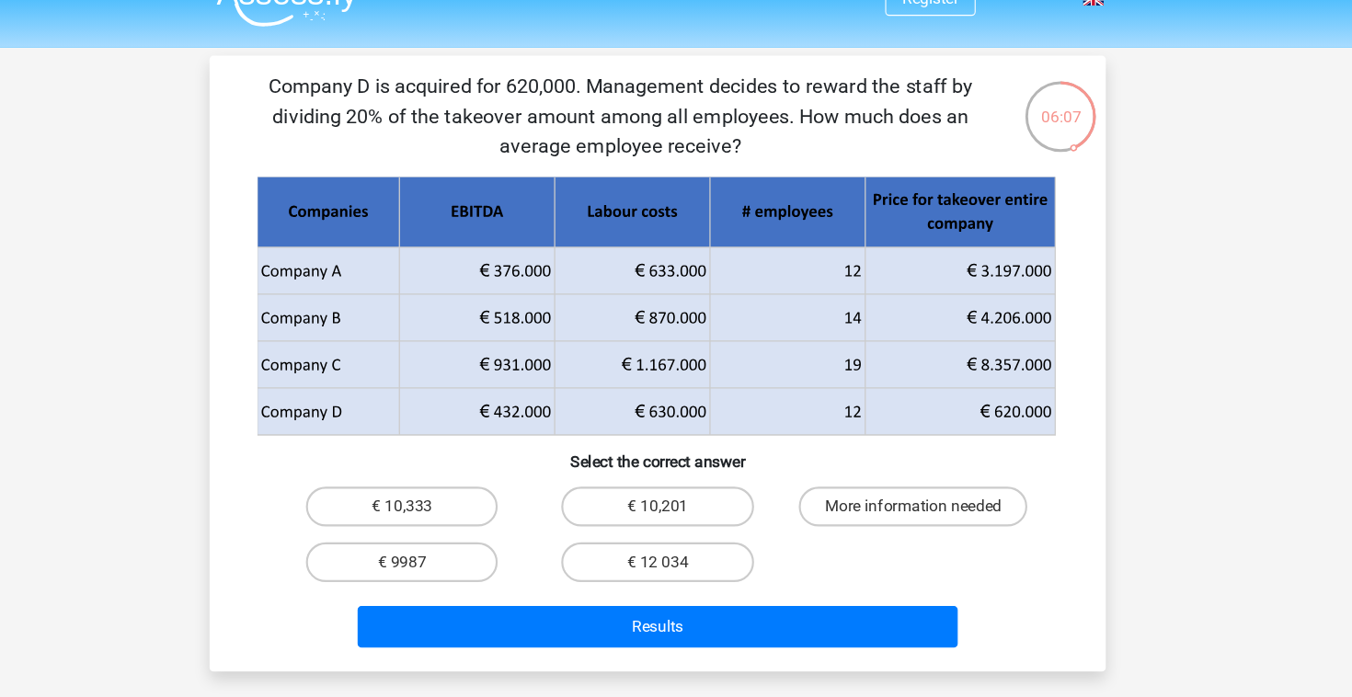
scroll to position [26, 0]
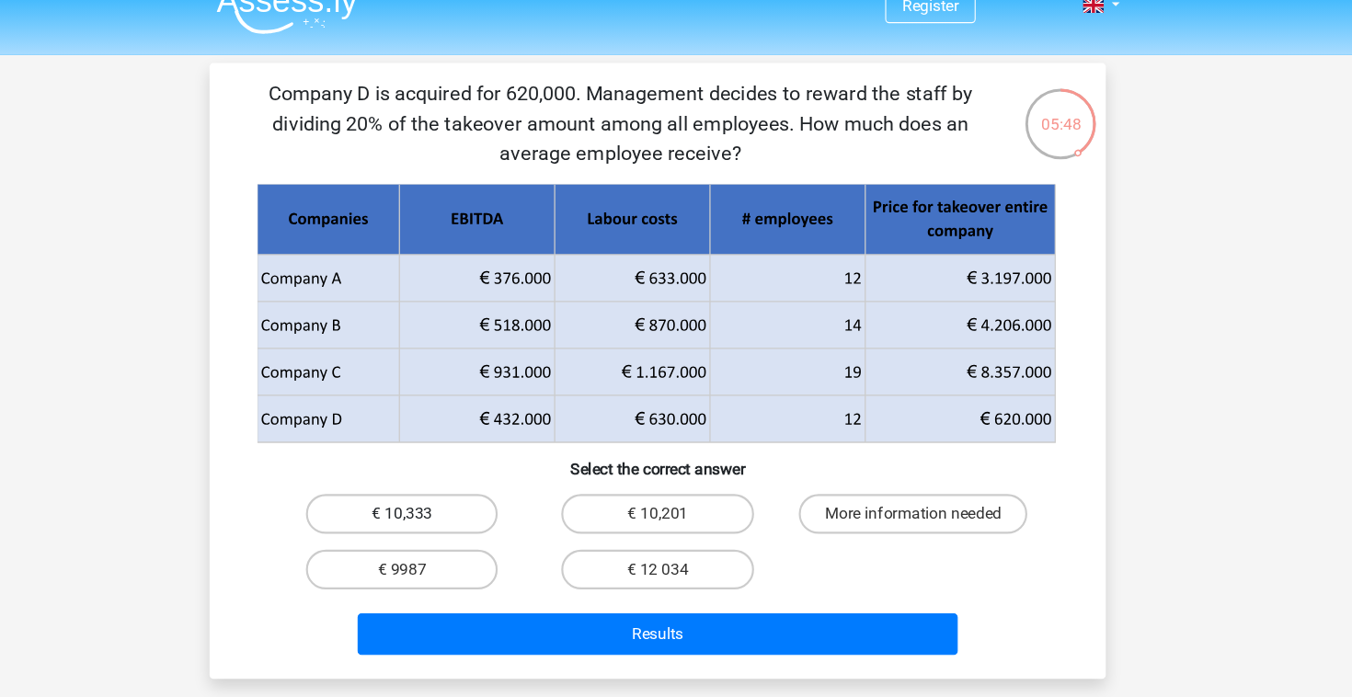
click at [400, 478] on label "€ 10,333" at bounding box center [438, 476] width 177 height 37
click at [440, 478] on input "€ 10,333" at bounding box center [446, 482] width 12 height 12
radio input "true"
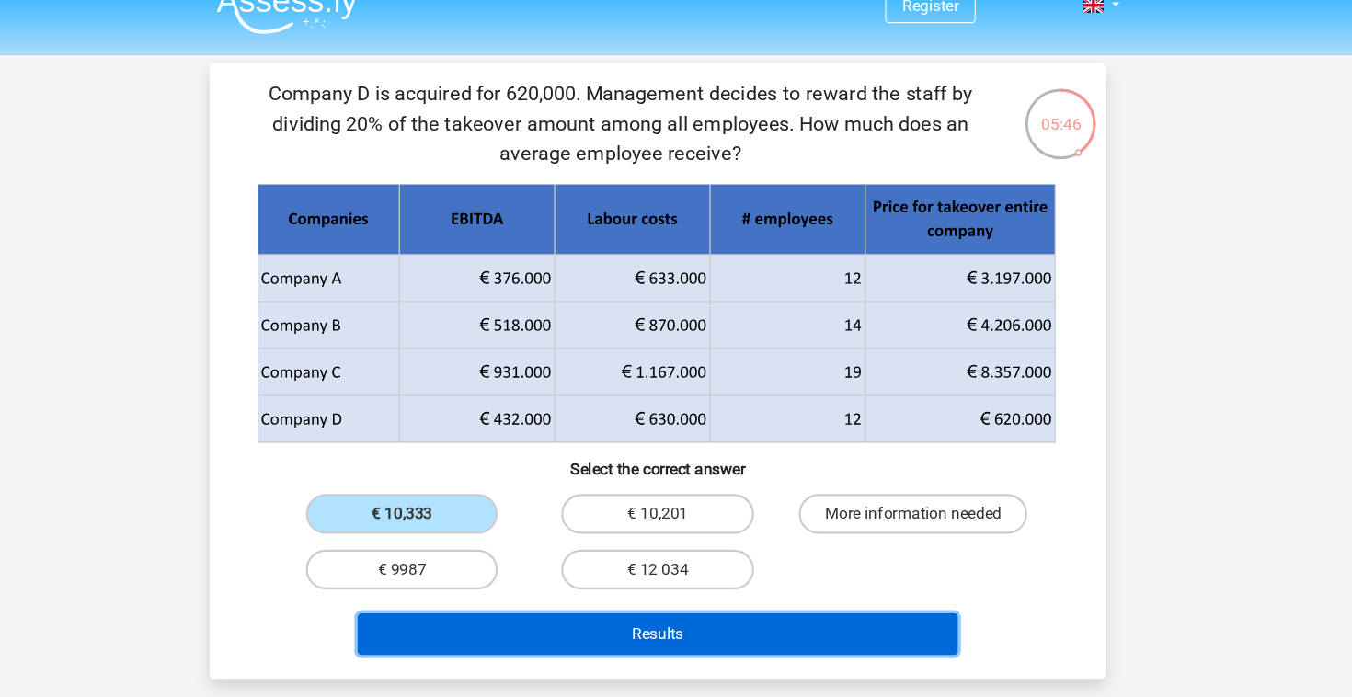
click at [478, 573] on button "Results" at bounding box center [676, 587] width 556 height 39
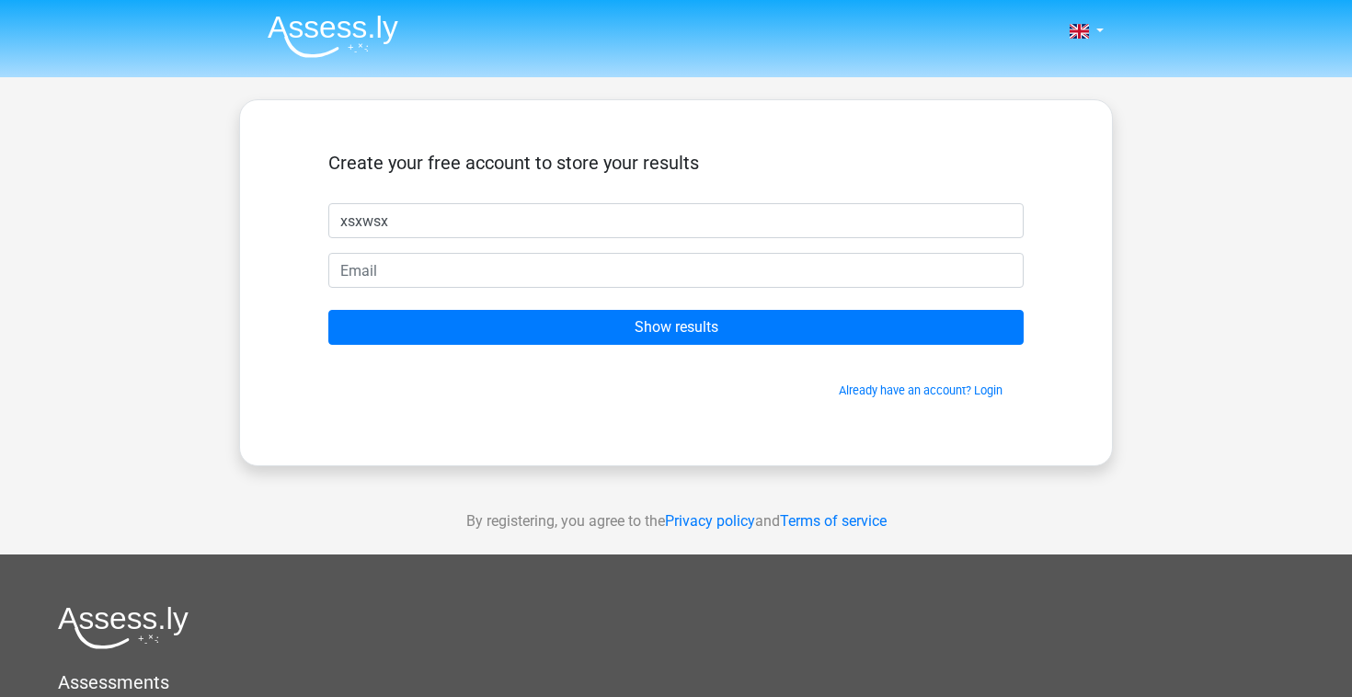
type input "xsxwsx"
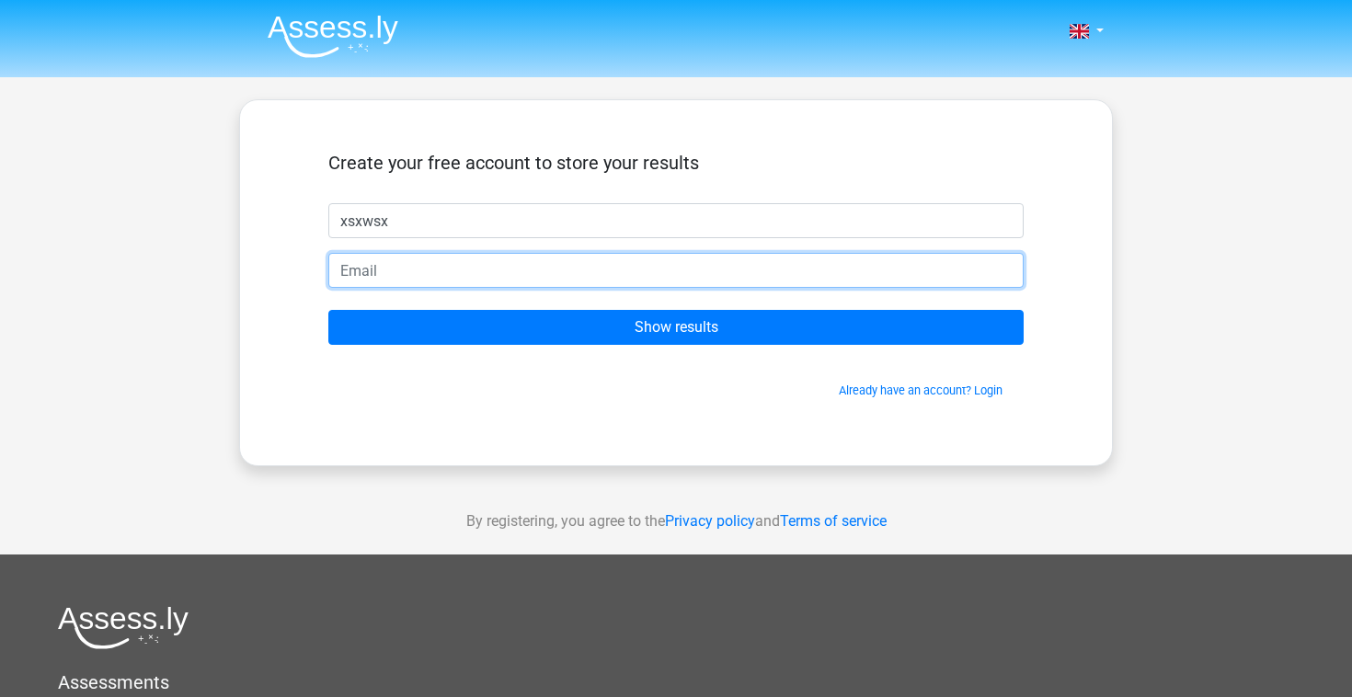
click at [491, 281] on input "email" at bounding box center [675, 270] width 695 height 35
type input "tazmir0699@gmail.com"
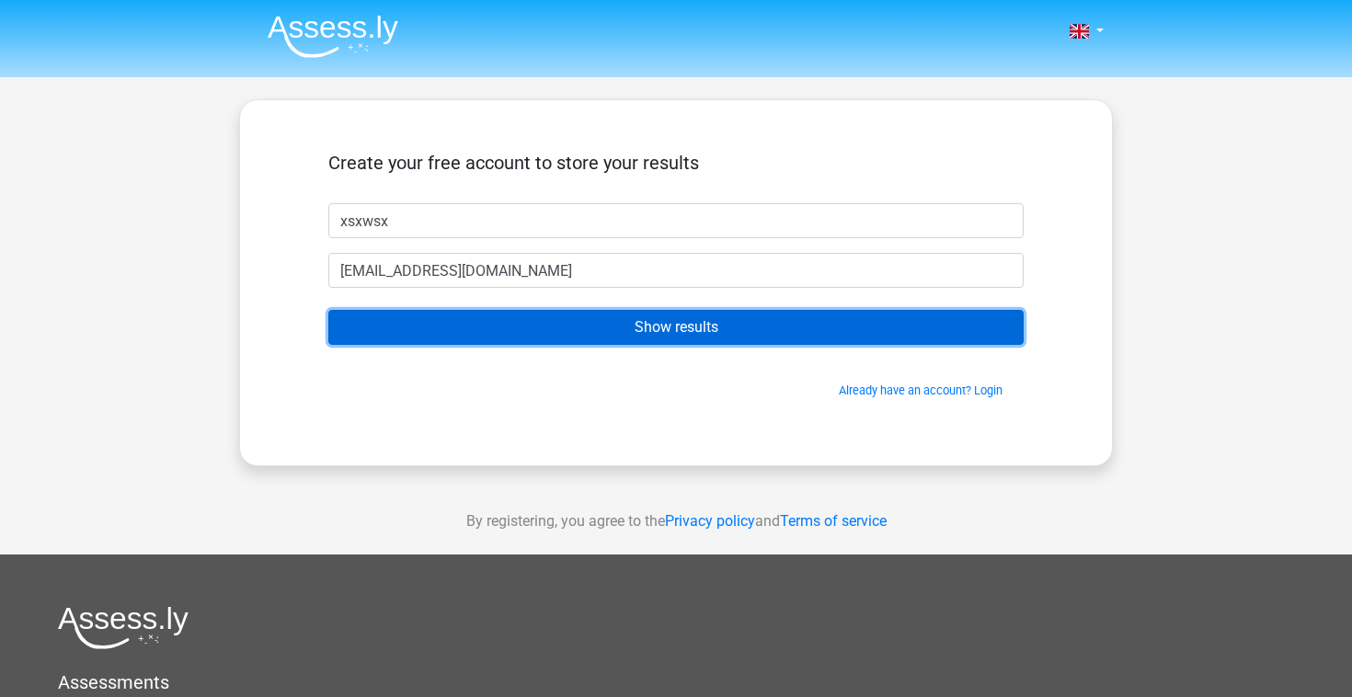
click at [511, 337] on input "Show results" at bounding box center [675, 327] width 695 height 35
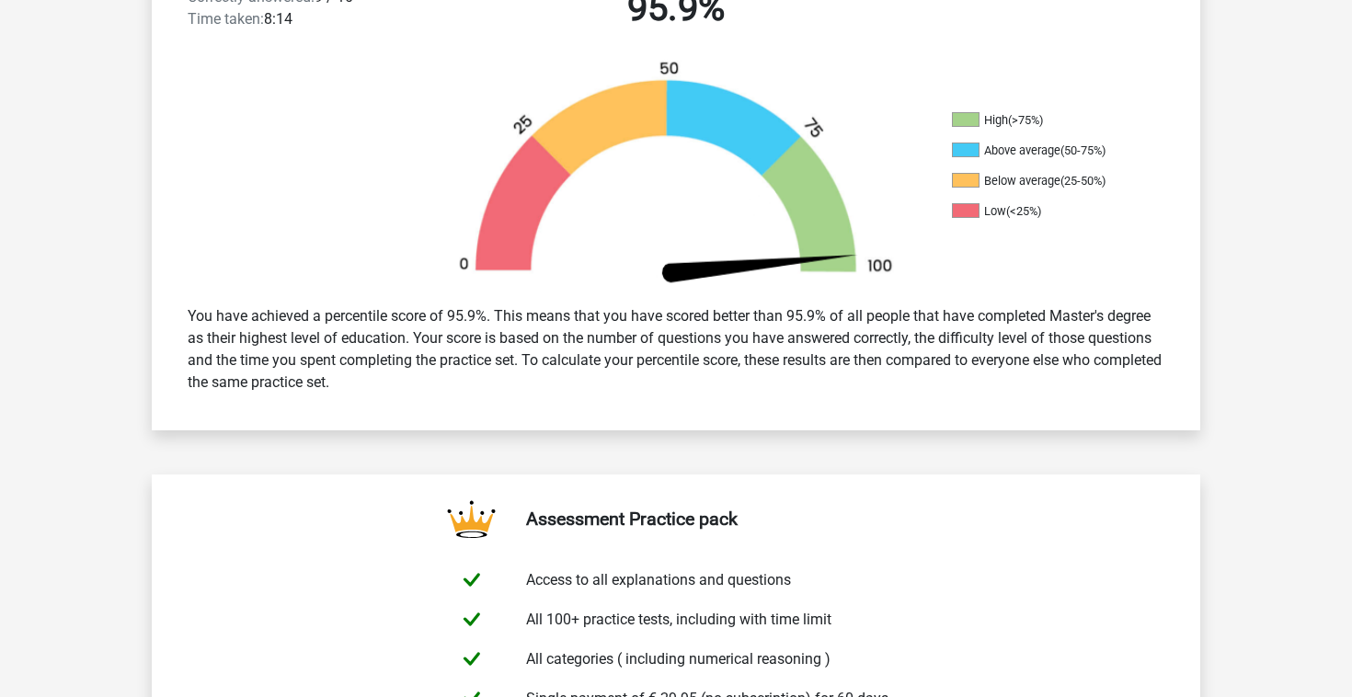
scroll to position [146, 0]
